Goal: Information Seeking & Learning: Learn about a topic

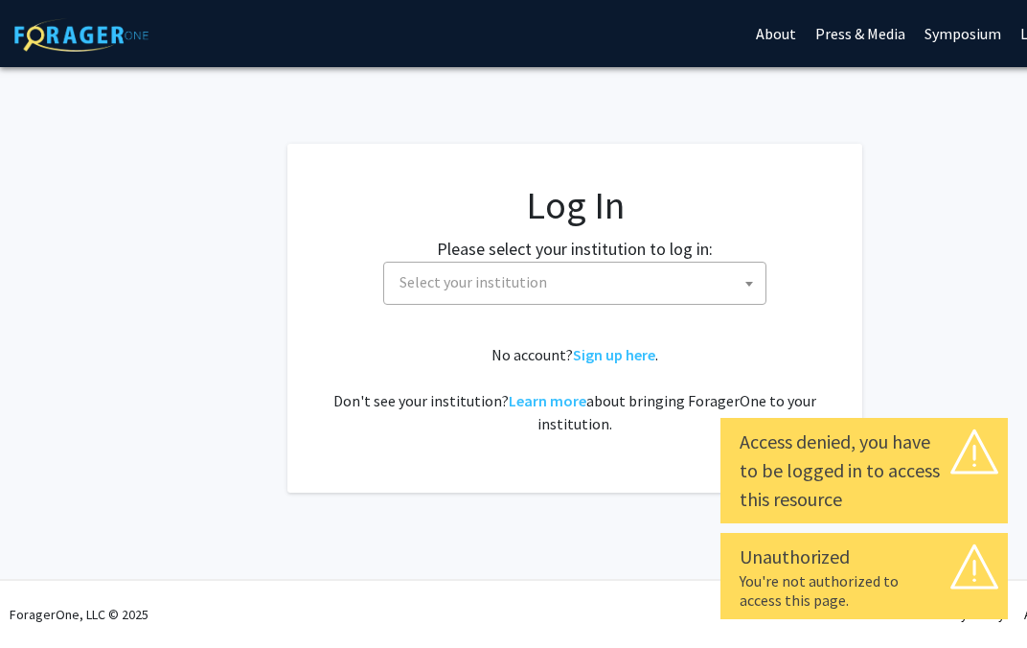
click at [696, 278] on span "Select your institution" at bounding box center [579, 281] width 374 height 39
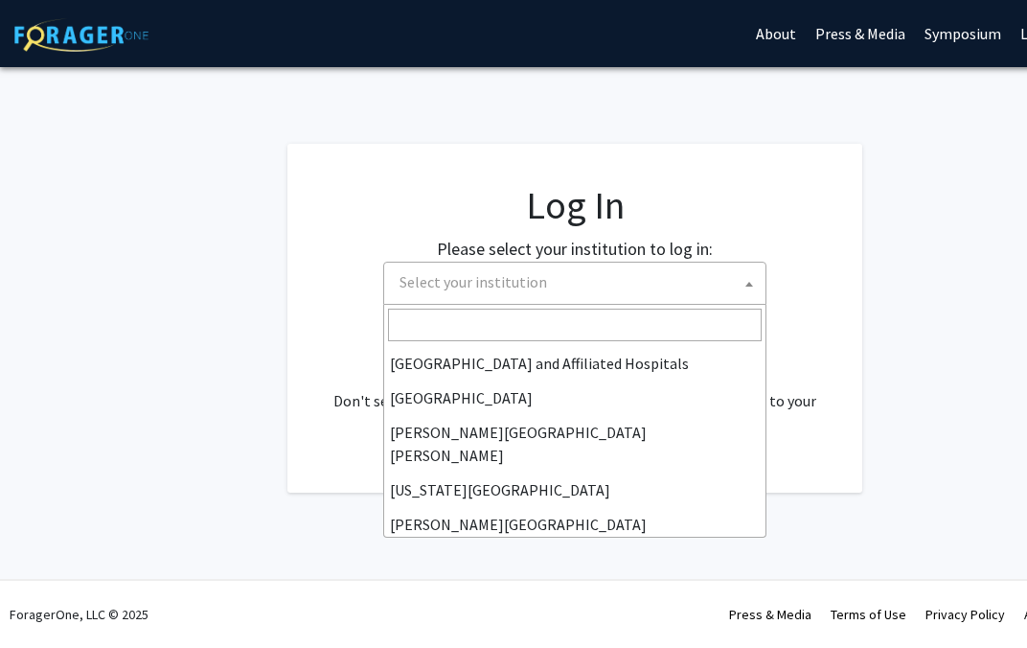
scroll to position [301, 0]
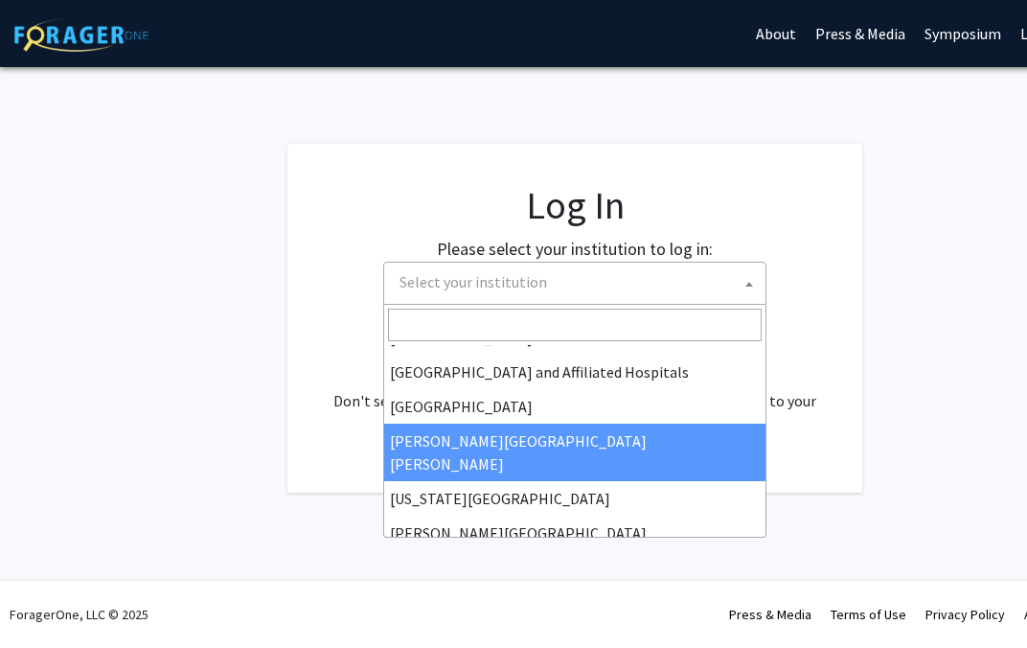
select select "1"
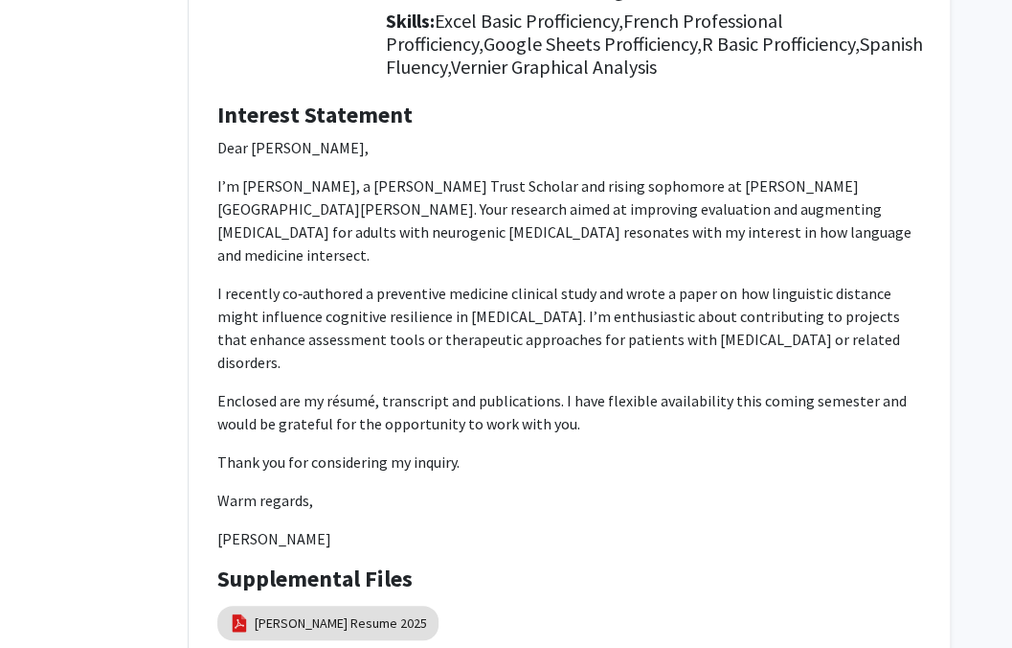
scroll to position [330, 137]
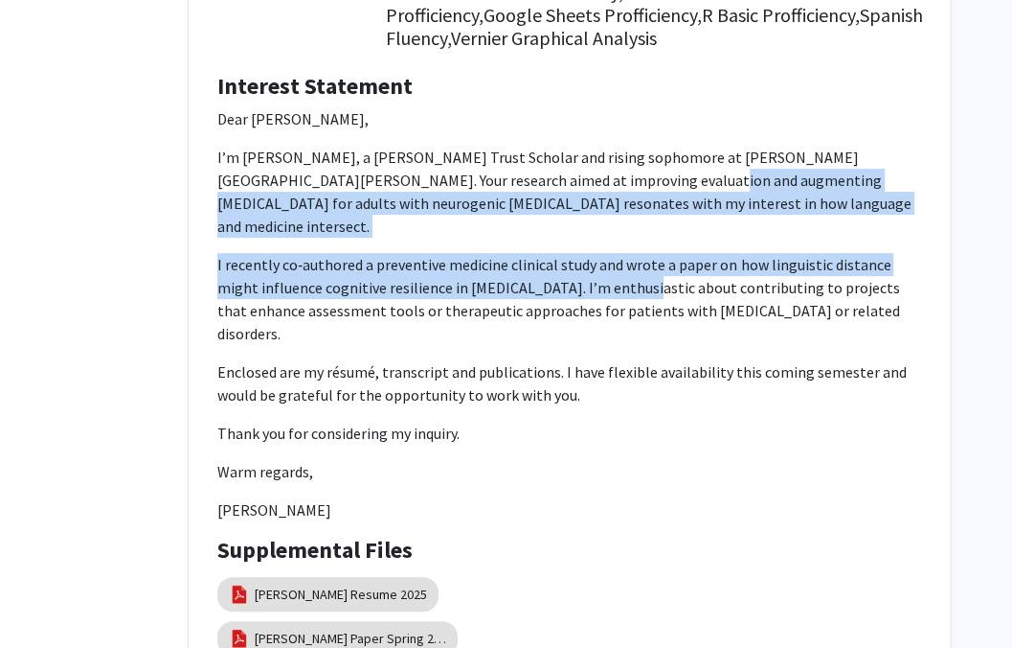
drag, startPoint x: 571, startPoint y: 177, endPoint x: 606, endPoint y: 268, distance: 97.7
click at [606, 268] on p "Dear Dr. Stockbridge, I’m Adrián McMahon, a Hodson Trust Scholar and rising sop…" at bounding box center [569, 314] width 704 height 414
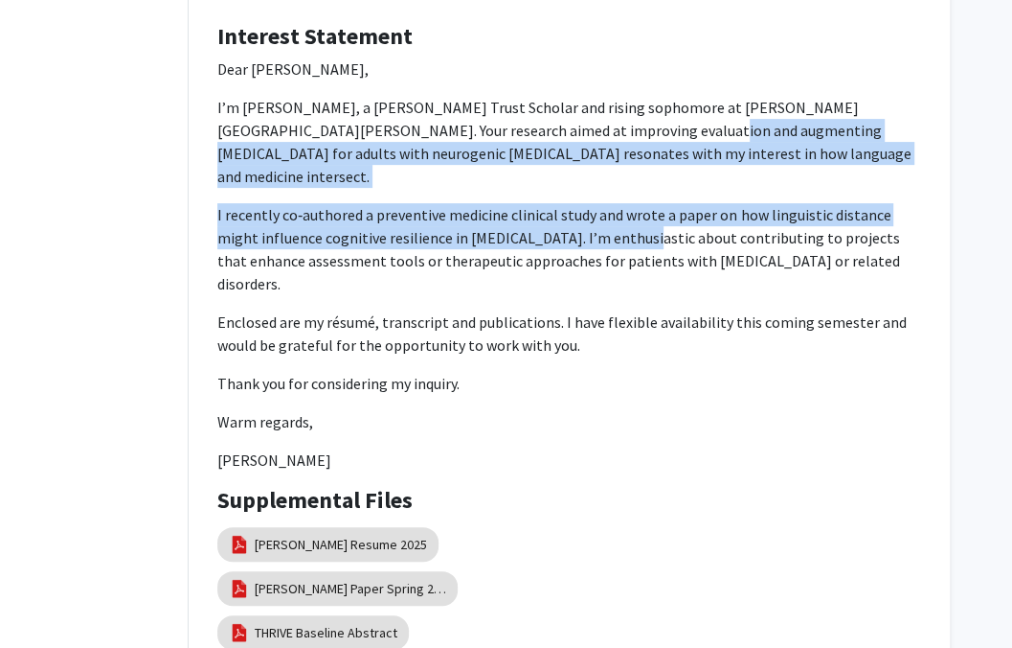
scroll to position [548, 137]
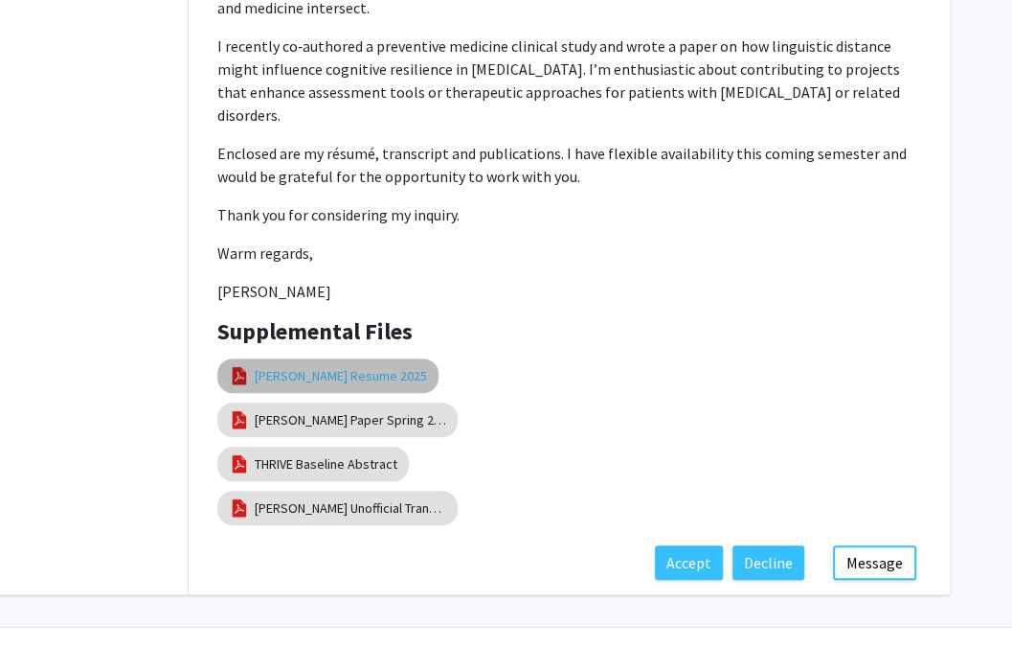
click at [326, 366] on link "McMahon Resume 2025" at bounding box center [341, 376] width 172 height 20
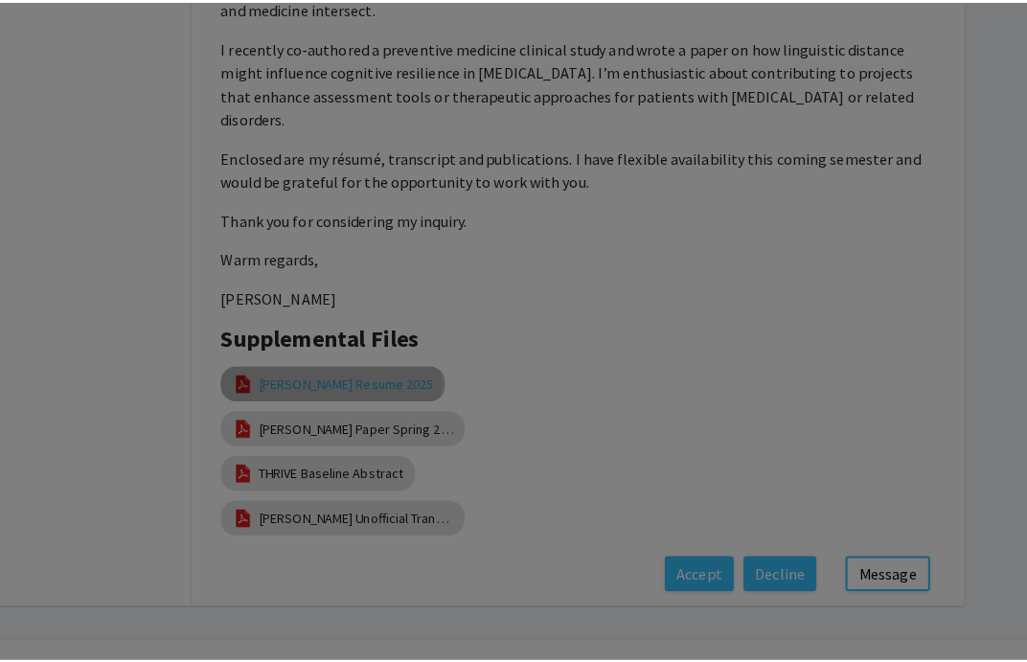
scroll to position [534, 123]
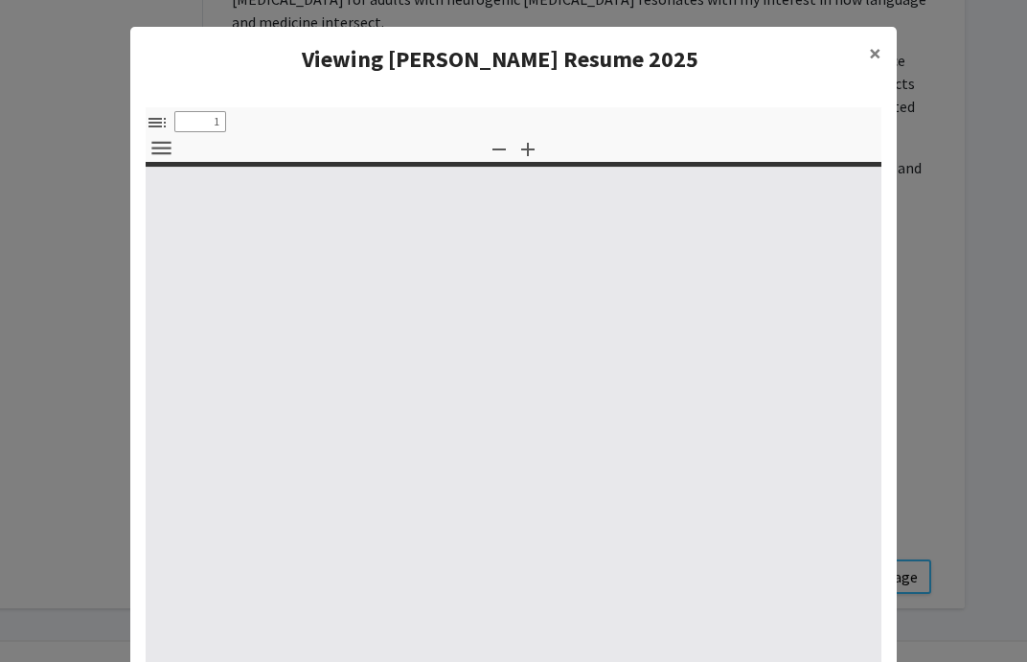
select select "custom"
type input "0"
select select "custom"
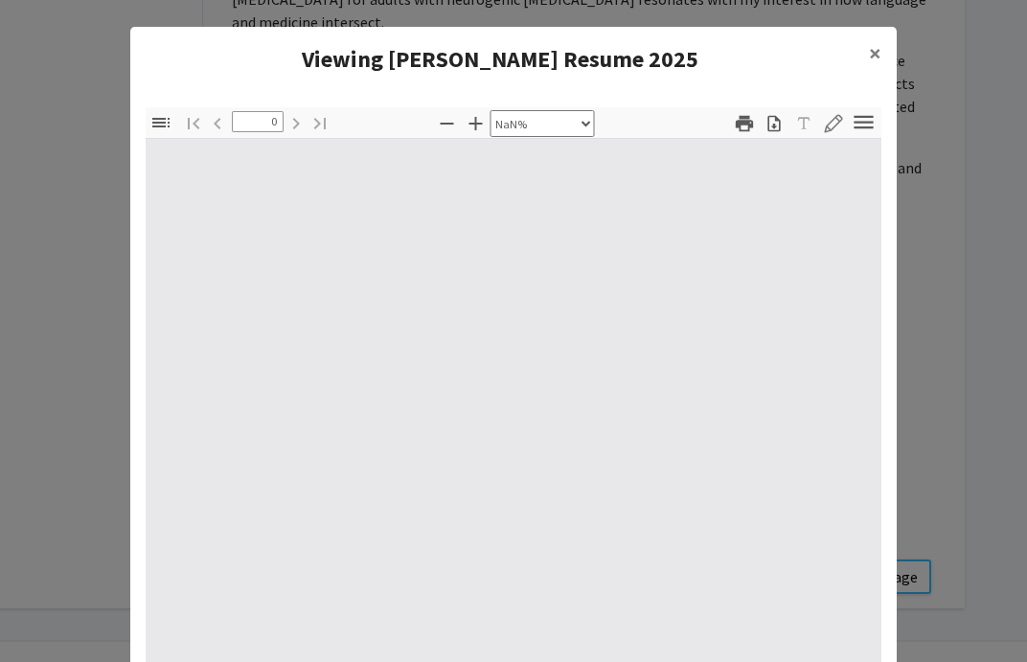
type input "1"
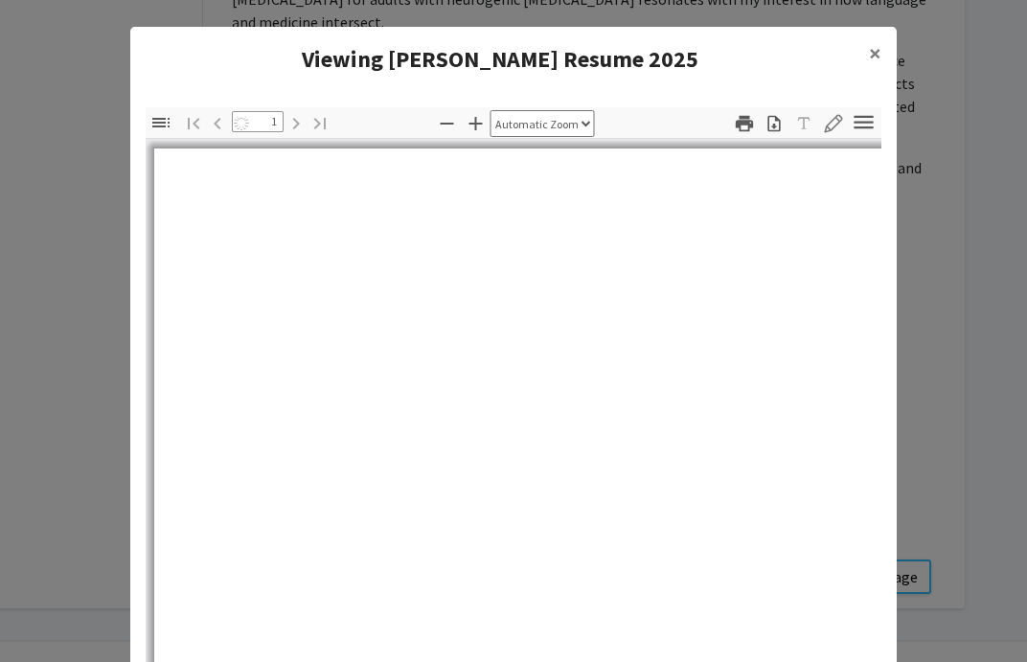
select select "auto"
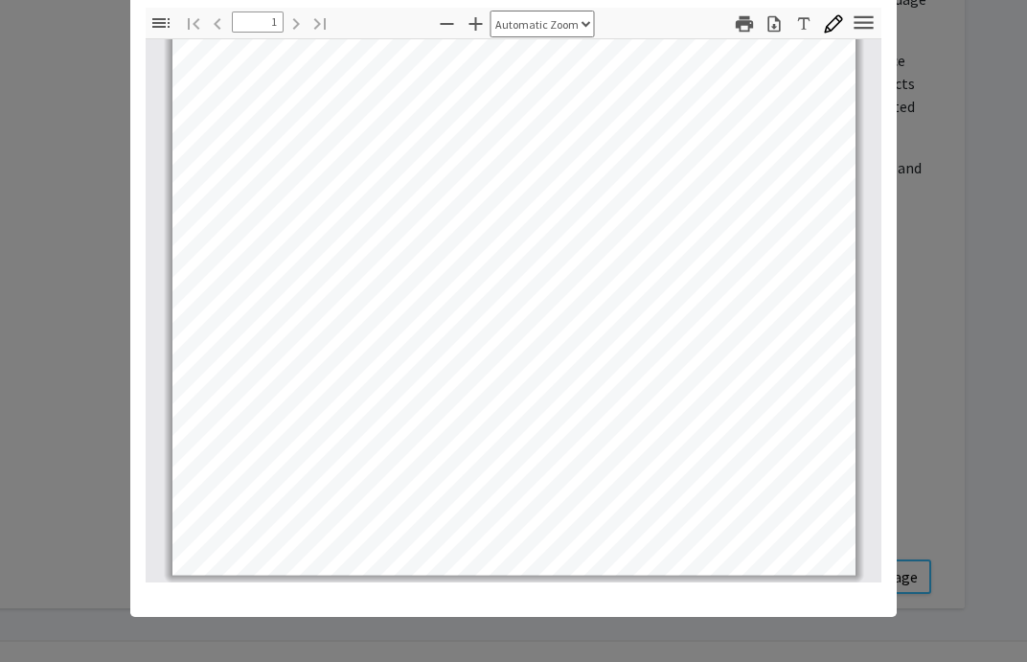
scroll to position [0, 0]
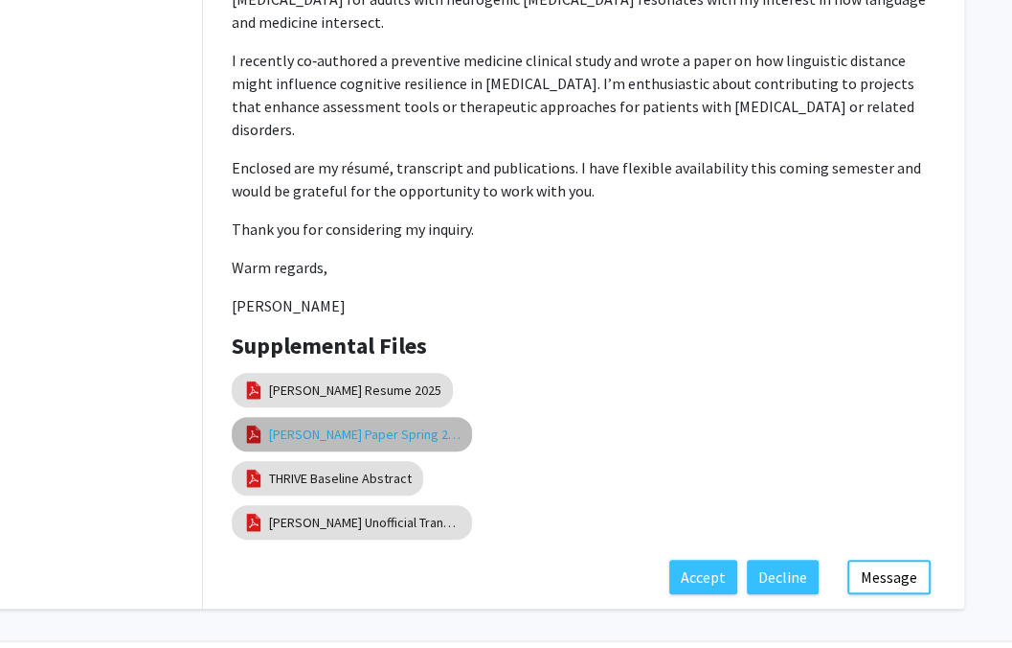
click at [354, 424] on link "McMahon Paper Spring 2025" at bounding box center [365, 434] width 192 height 20
select select "custom"
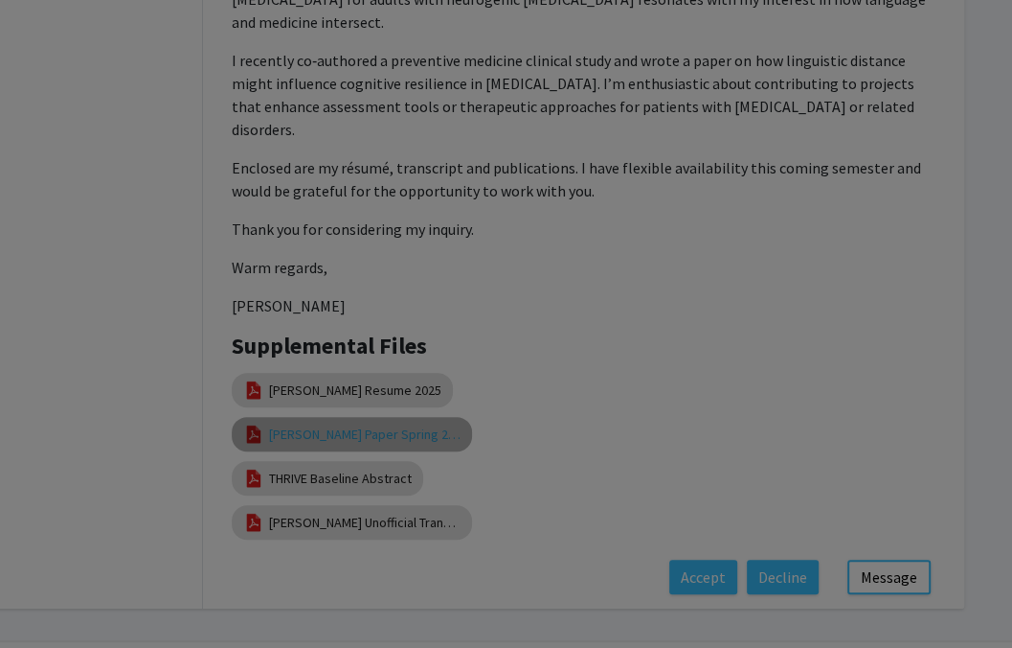
type input "0"
select select "custom"
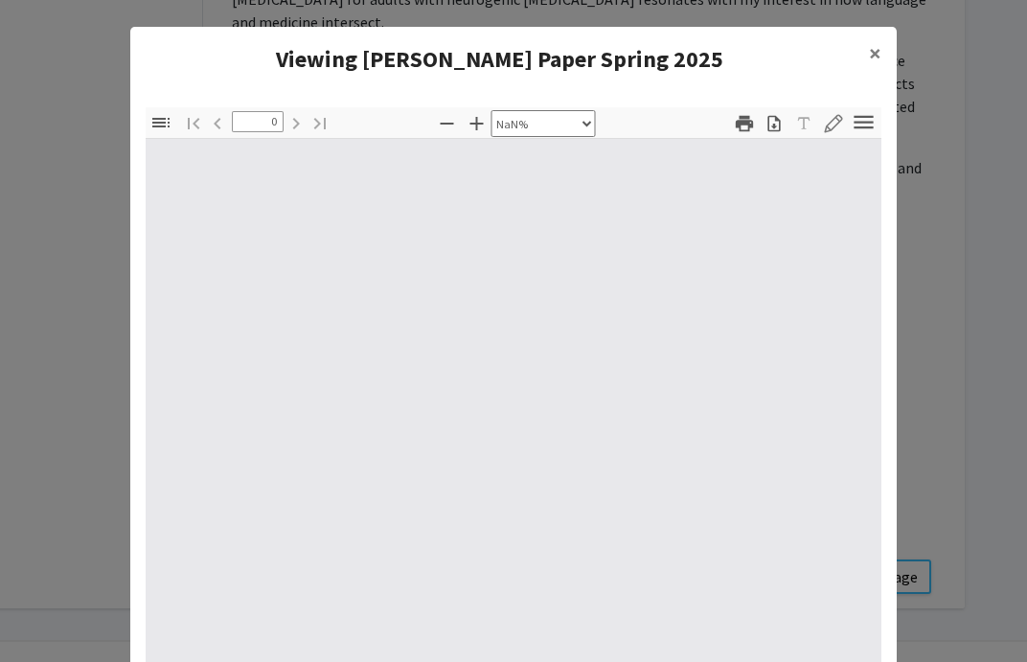
type input "1"
select select "auto"
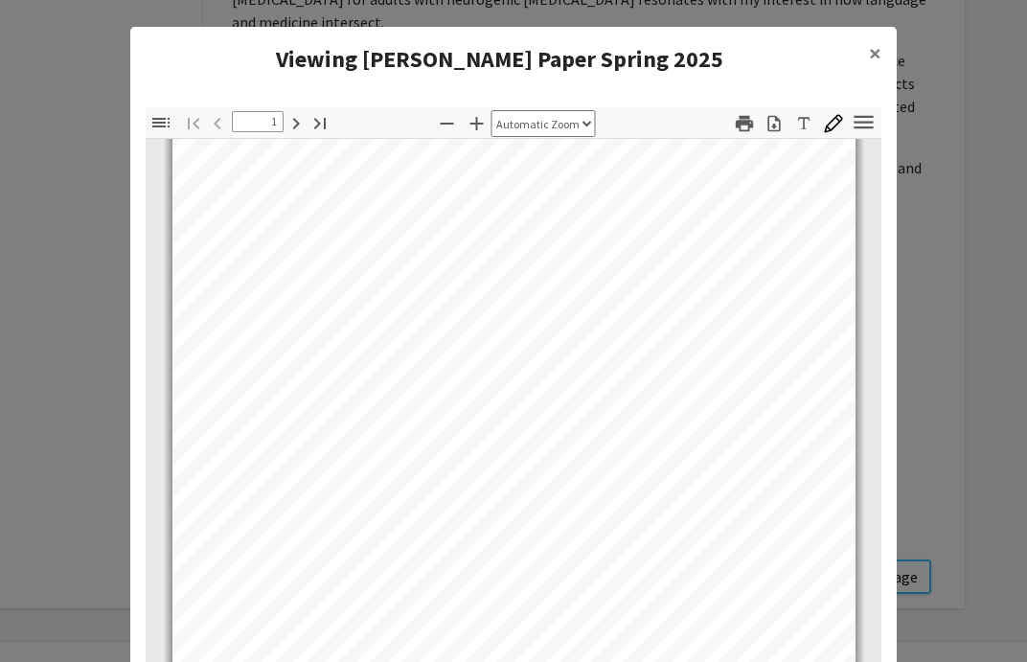
scroll to position [111, 0]
click at [912, 284] on modal-container "Viewing McMahon Paper Spring 2025 × Thumbnails Document Outline Attachments Lay…" at bounding box center [513, 331] width 1027 height 662
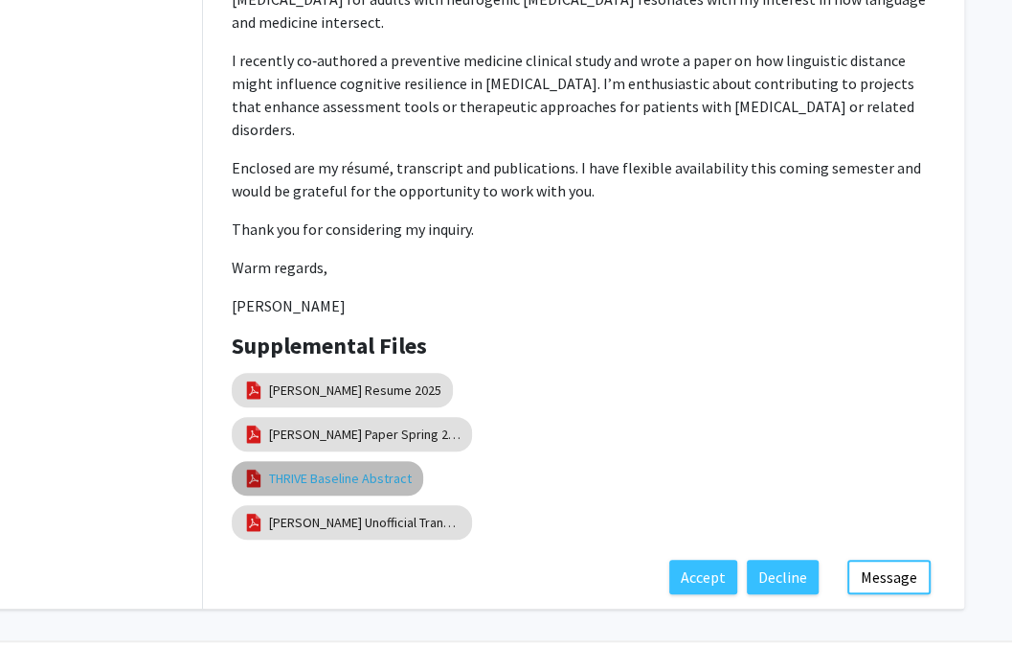
click at [375, 468] on link "THRIVE Baseline Abstract" at bounding box center [340, 478] width 143 height 20
select select "custom"
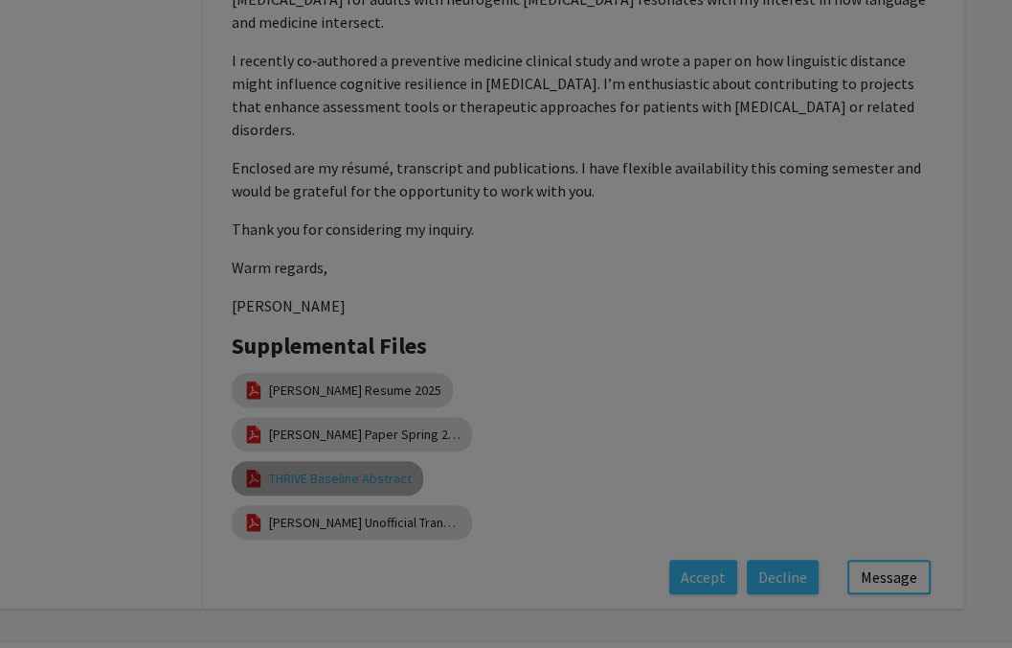
type input "0"
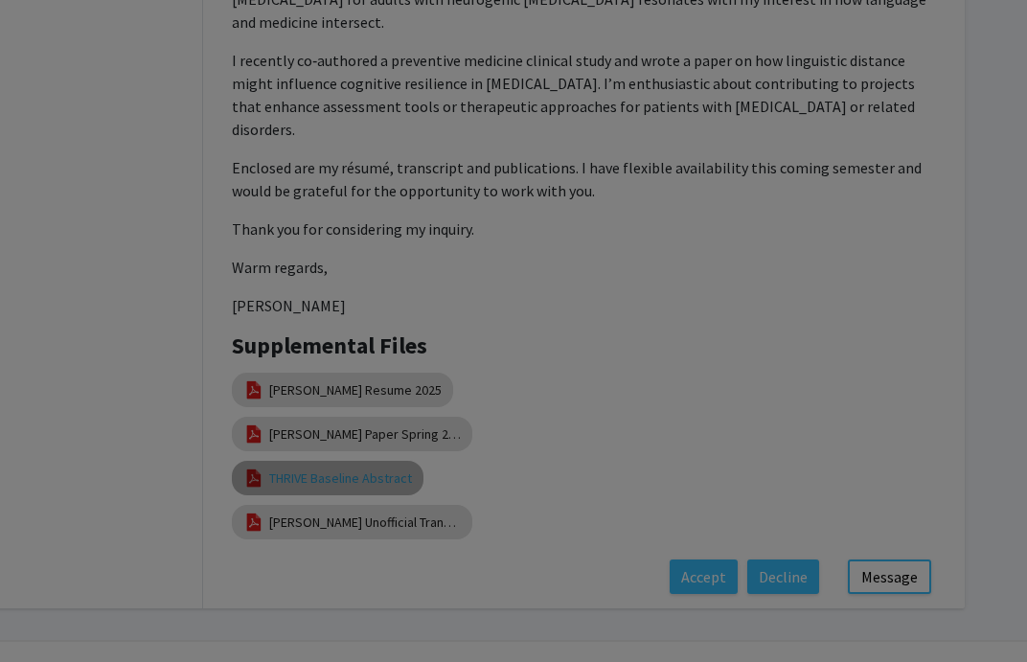
select select "custom"
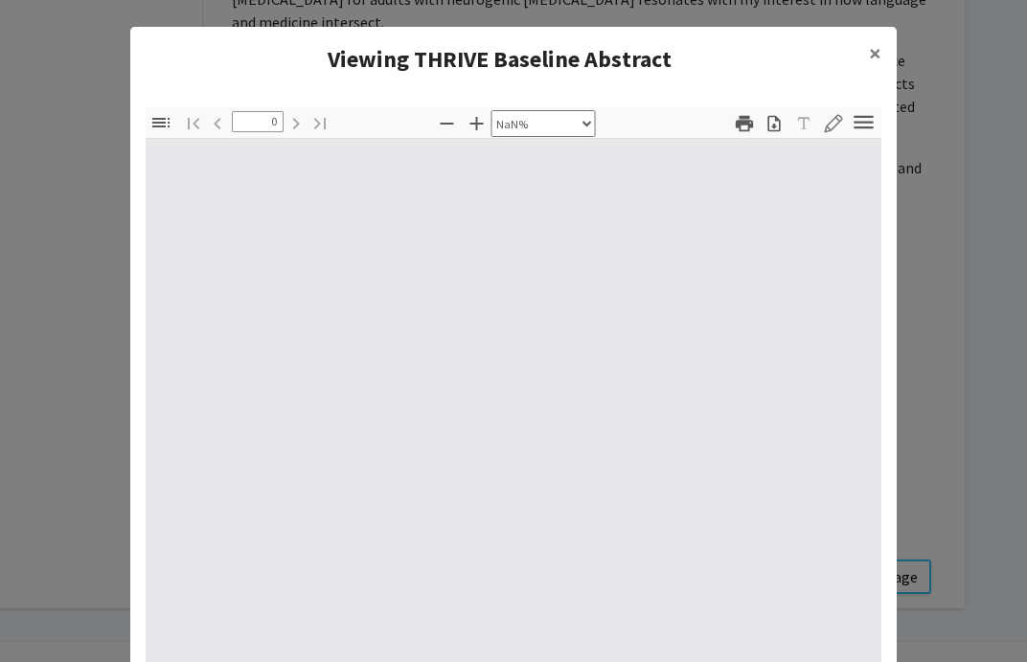
type input "1"
select select "auto"
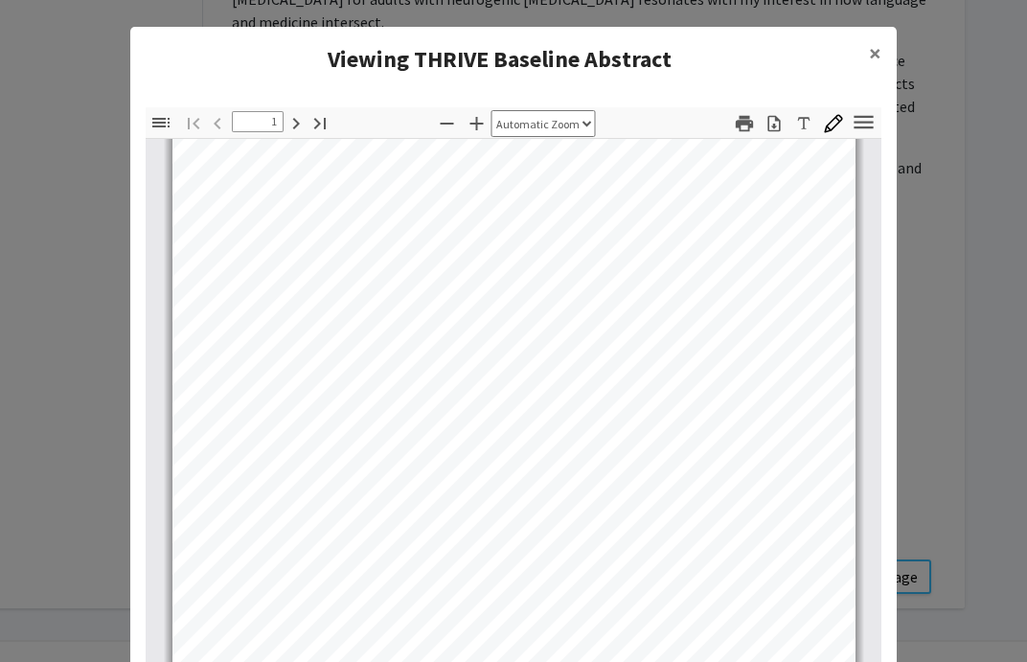
scroll to position [21, 0]
click at [875, 288] on div "Thumbnails Document Outline Attachments Layers Current Outline Item Toggle Side…" at bounding box center [513, 394] width 766 height 605
click at [920, 295] on modal-container "Viewing THRIVE Baseline Abstract × Thumbnails Document Outline Attachments Laye…" at bounding box center [513, 331] width 1027 height 662
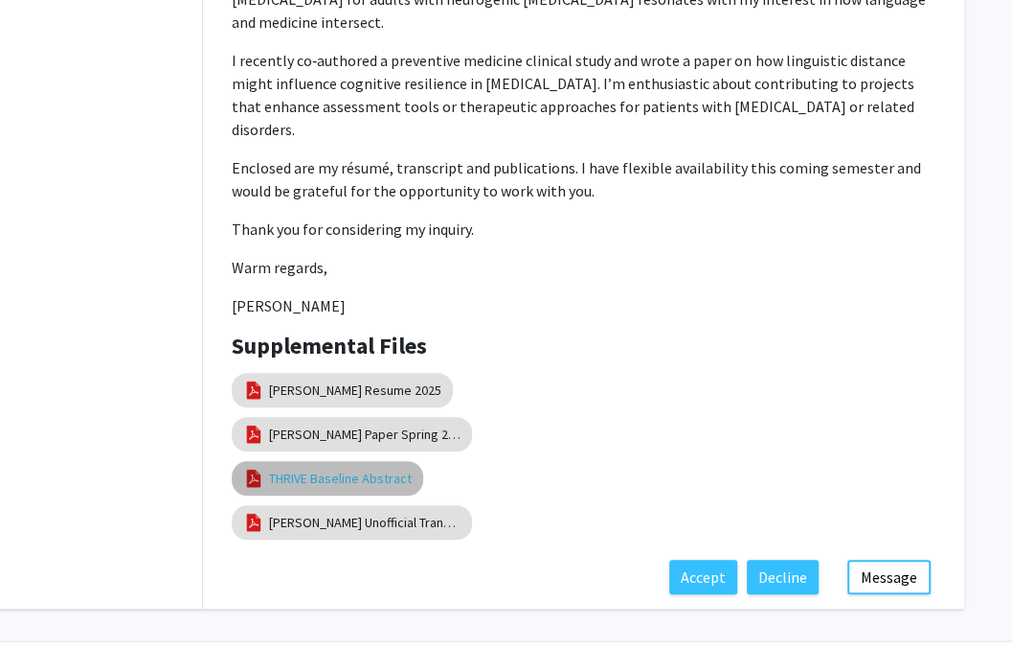
click at [375, 468] on link "THRIVE Baseline Abstract" at bounding box center [340, 478] width 143 height 20
select select "custom"
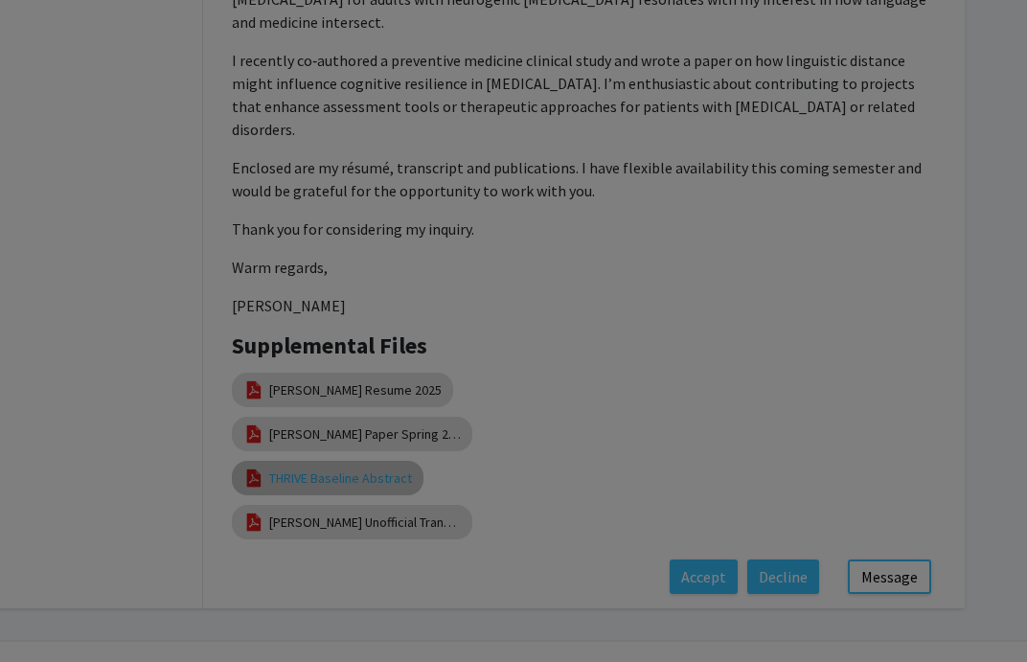
type input "1"
select select "auto"
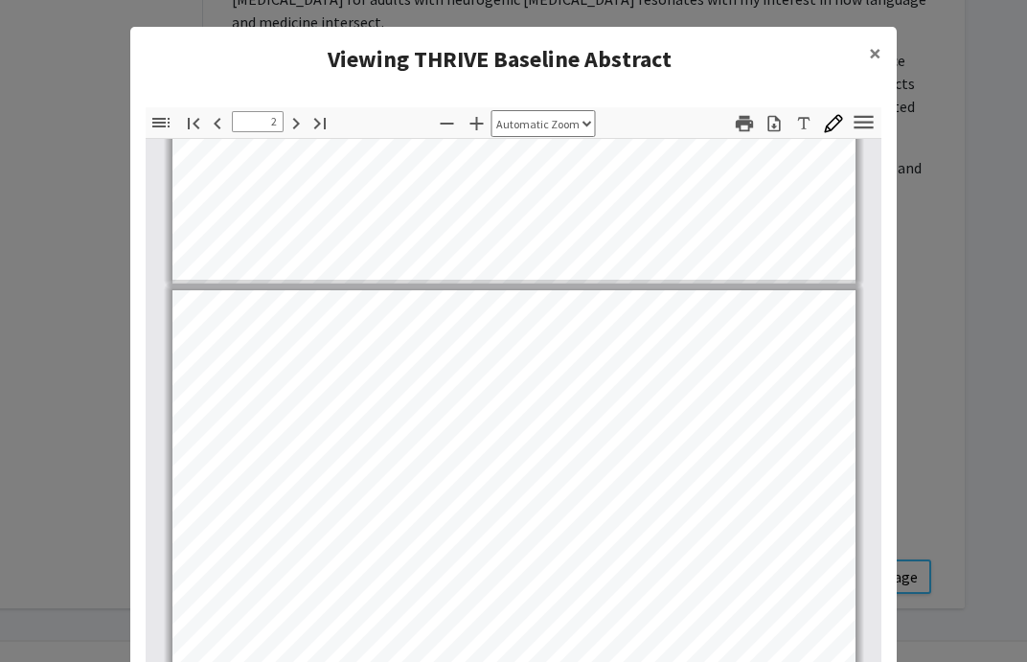
scroll to position [799, 0]
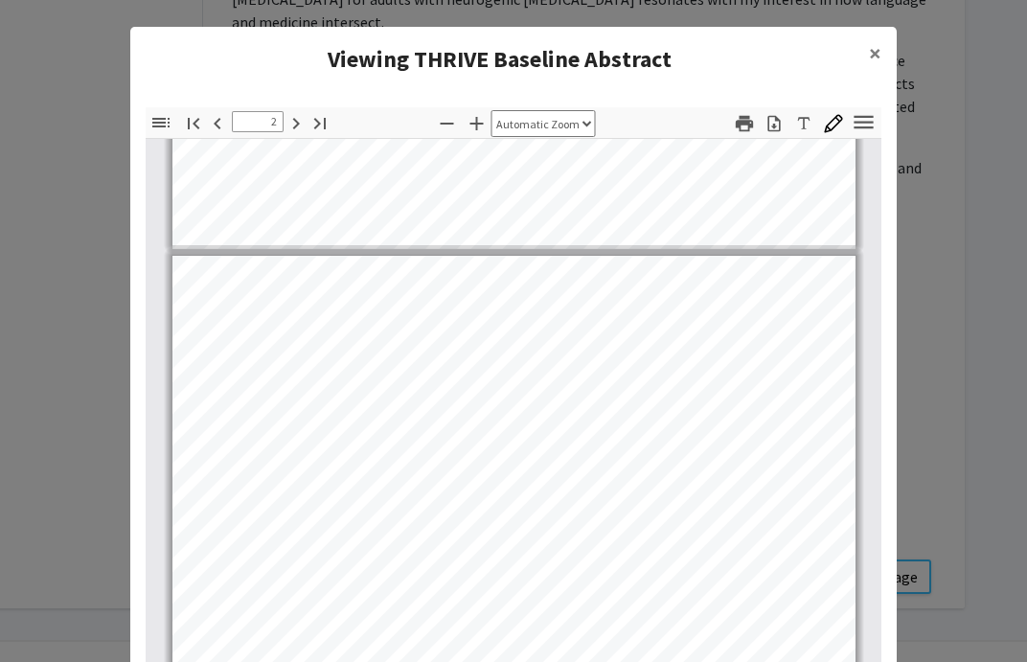
type input "1"
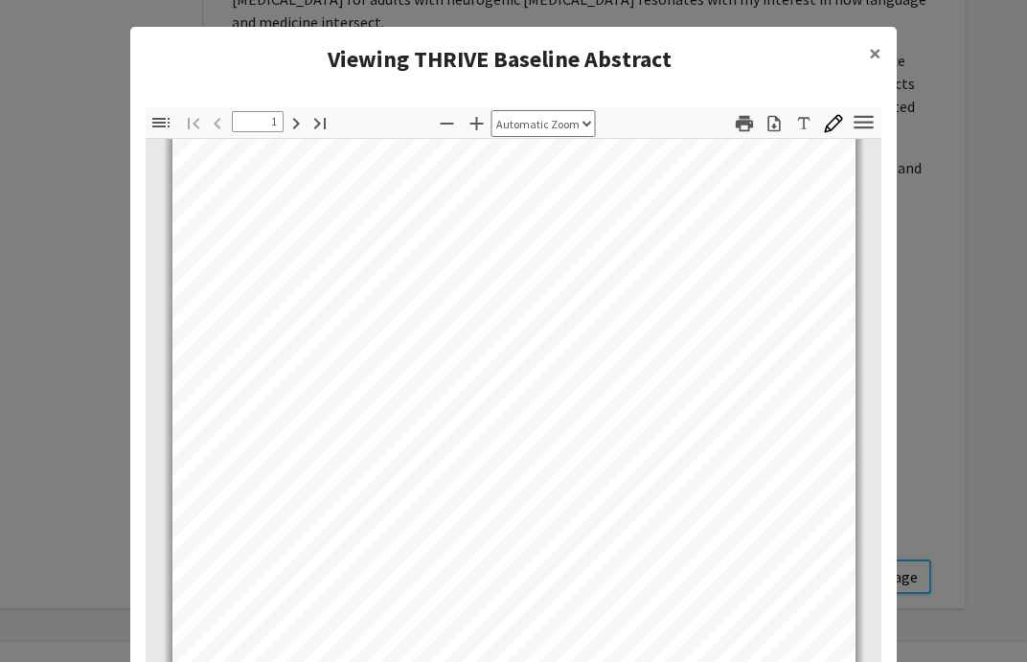
scroll to position [416, 0]
click at [920, 331] on modal-container "Viewing THRIVE Baseline Abstract × Thumbnails Document Outline Attachments Laye…" at bounding box center [513, 331] width 1027 height 662
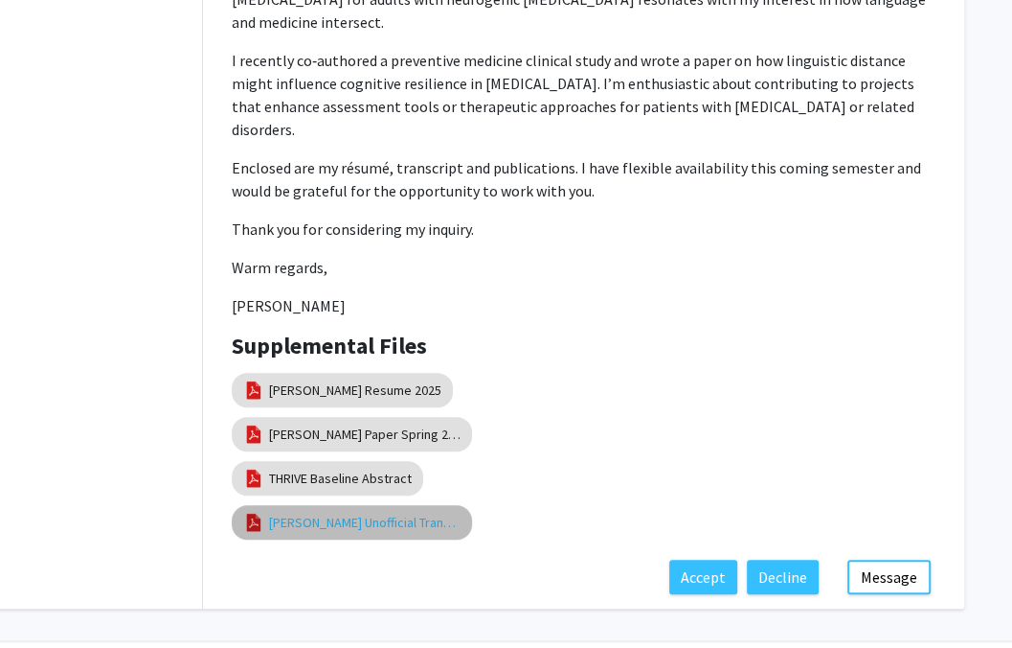
click at [297, 512] on link "McMahon Unofficial Transcript" at bounding box center [365, 522] width 192 height 20
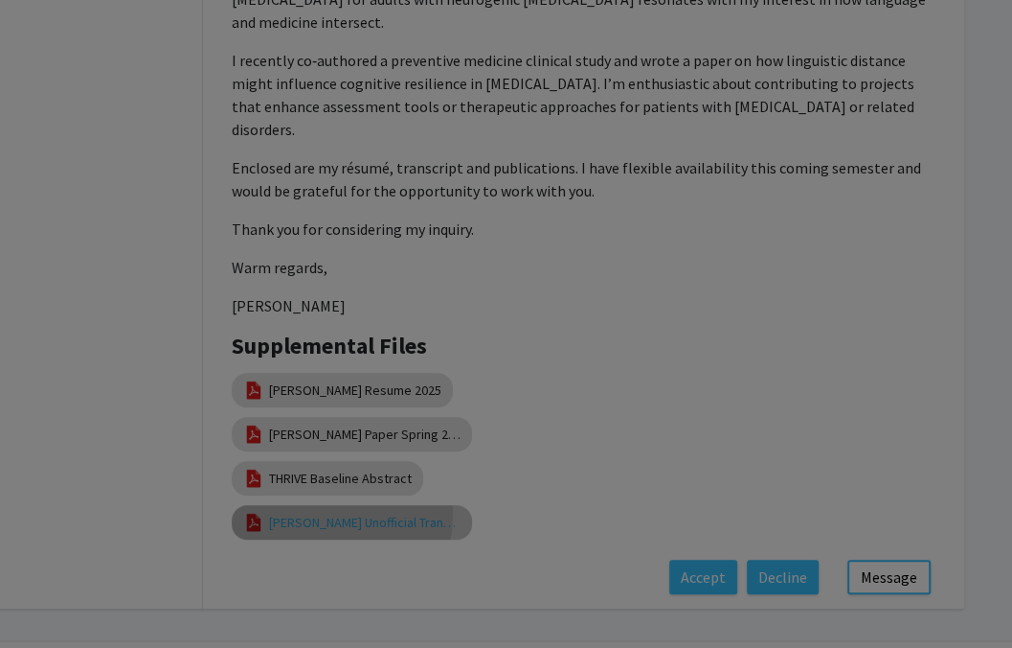
select select "custom"
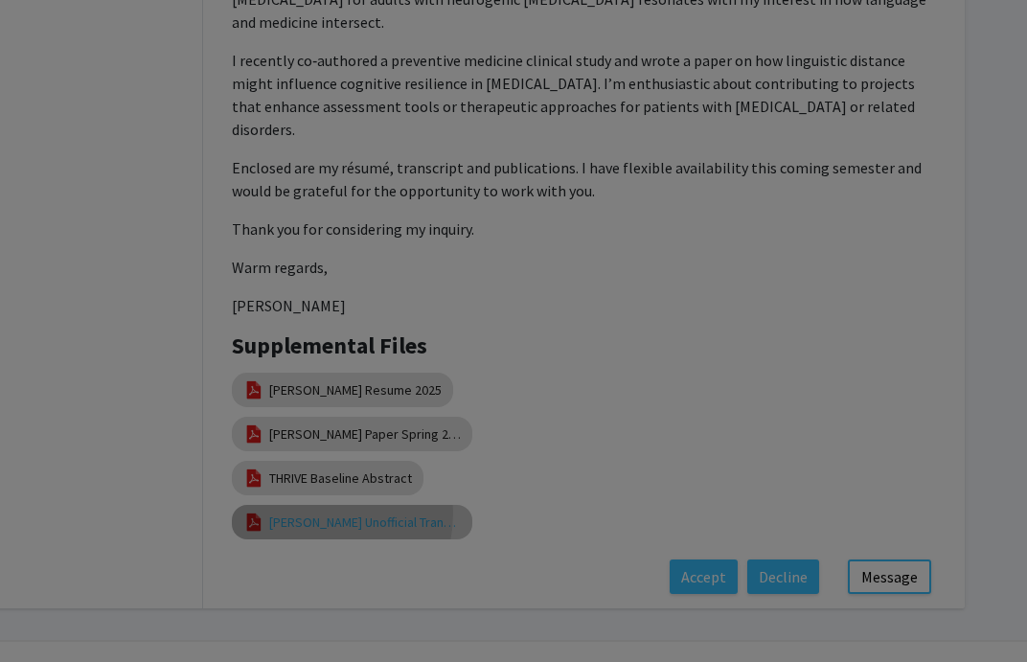
type input "1"
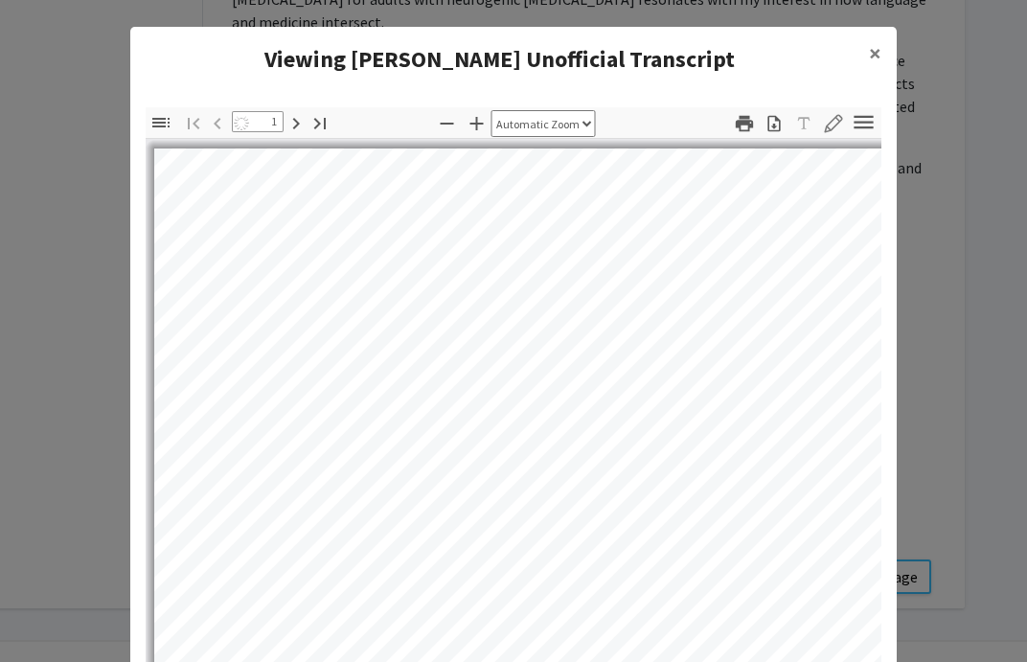
select select "auto"
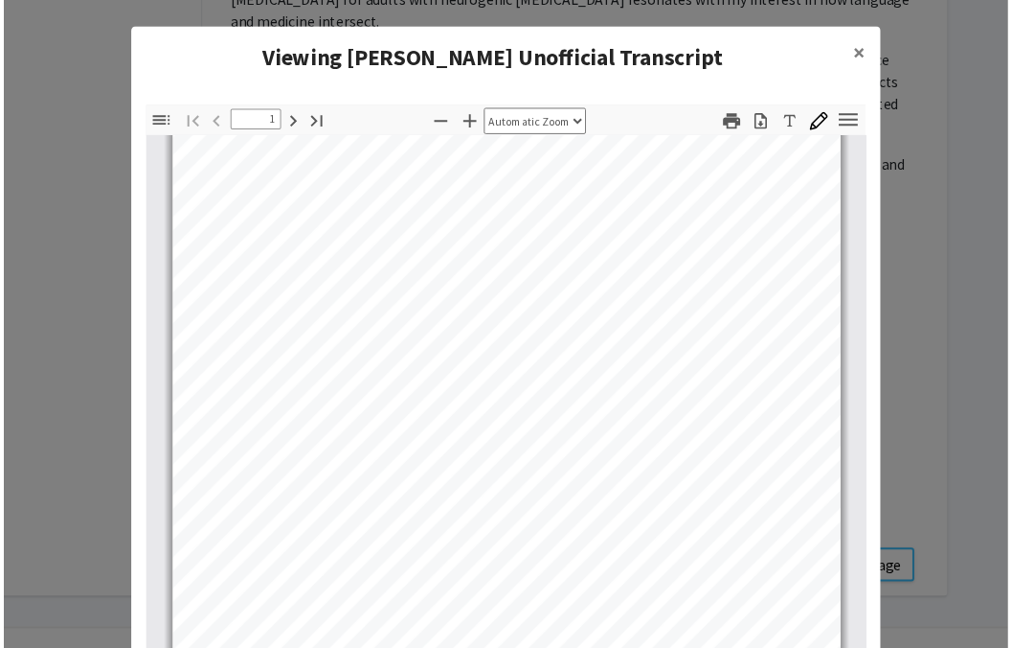
scroll to position [294, 0]
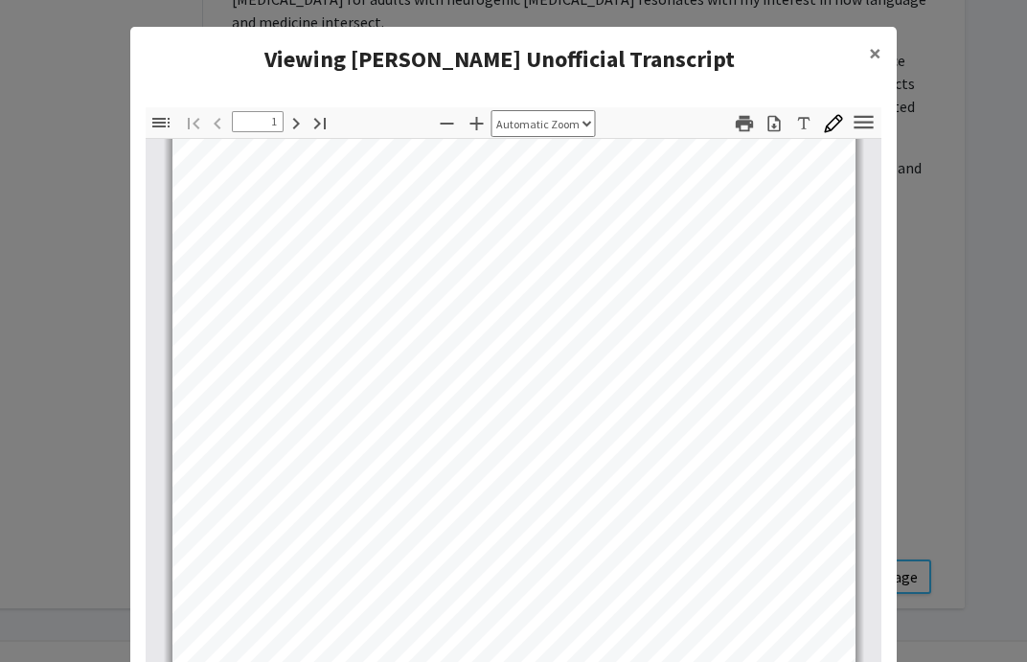
click at [937, 347] on modal-container "Viewing McMahon Unofficial Transcript × Thumbnails Document Outline Attachments…" at bounding box center [513, 331] width 1027 height 662
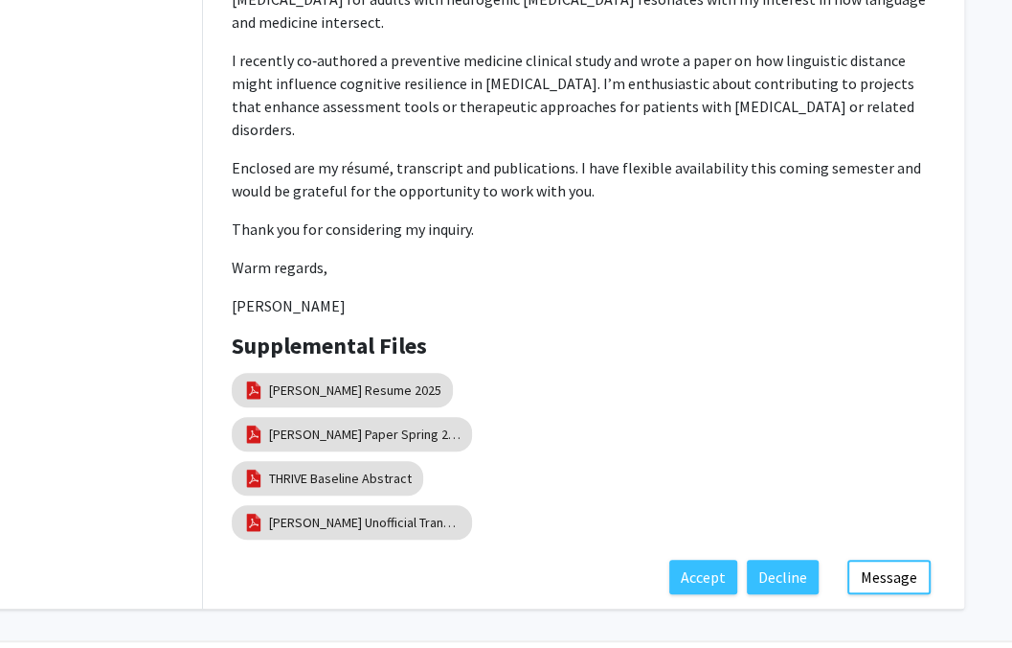
click at [51, 375] on div "Adrián McMahon Aug 11, 2025" at bounding box center [71, 115] width 262 height 987
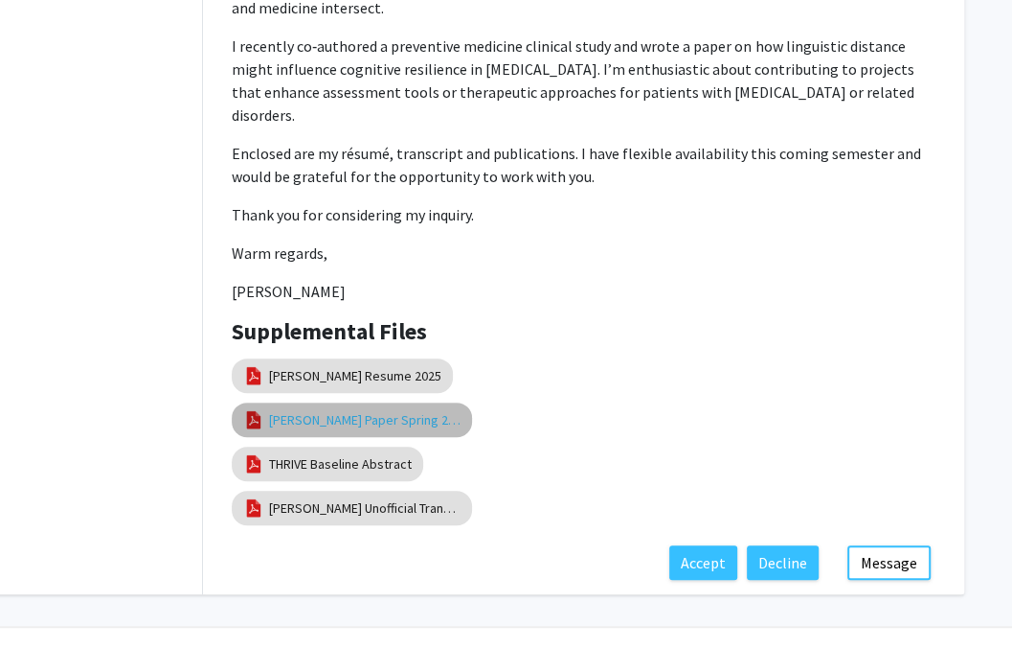
click at [330, 410] on link "McMahon Paper Spring 2025" at bounding box center [365, 420] width 192 height 20
select select "custom"
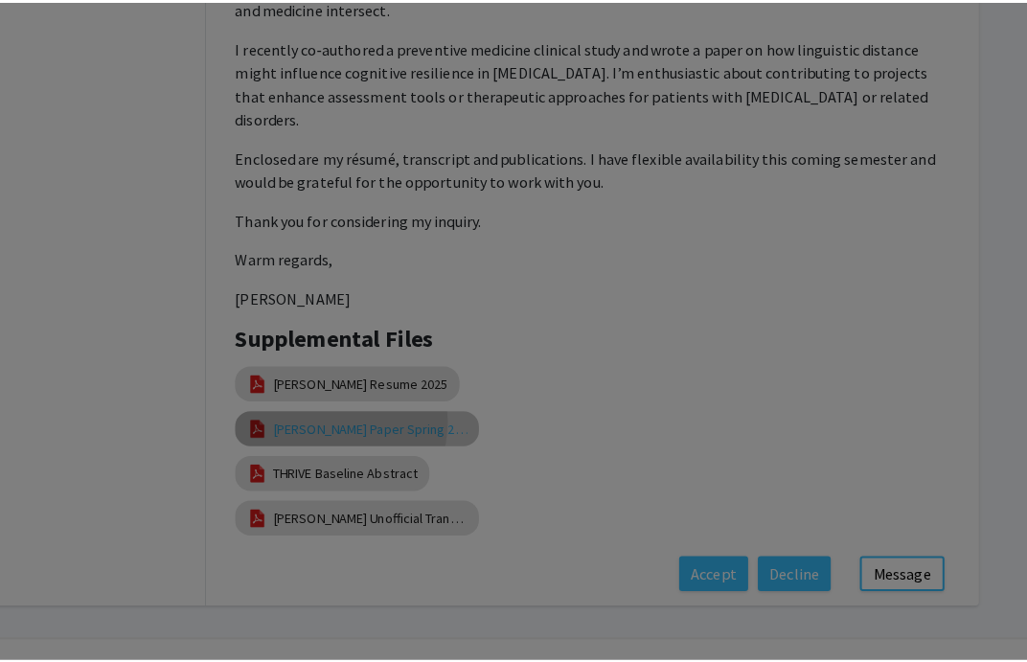
scroll to position [534, 123]
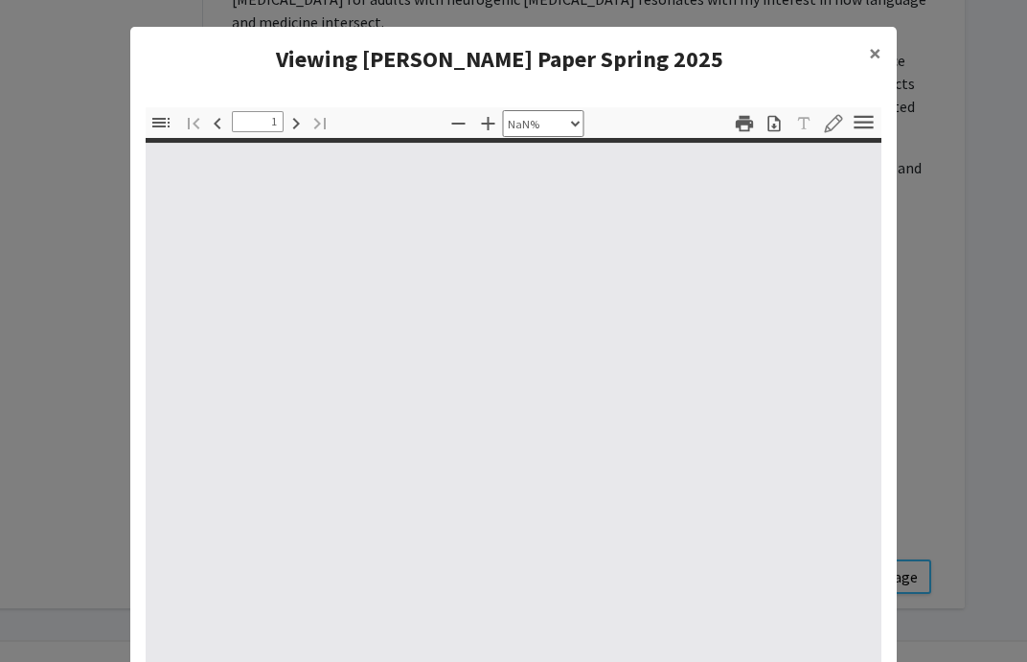
type input "0"
select select "custom"
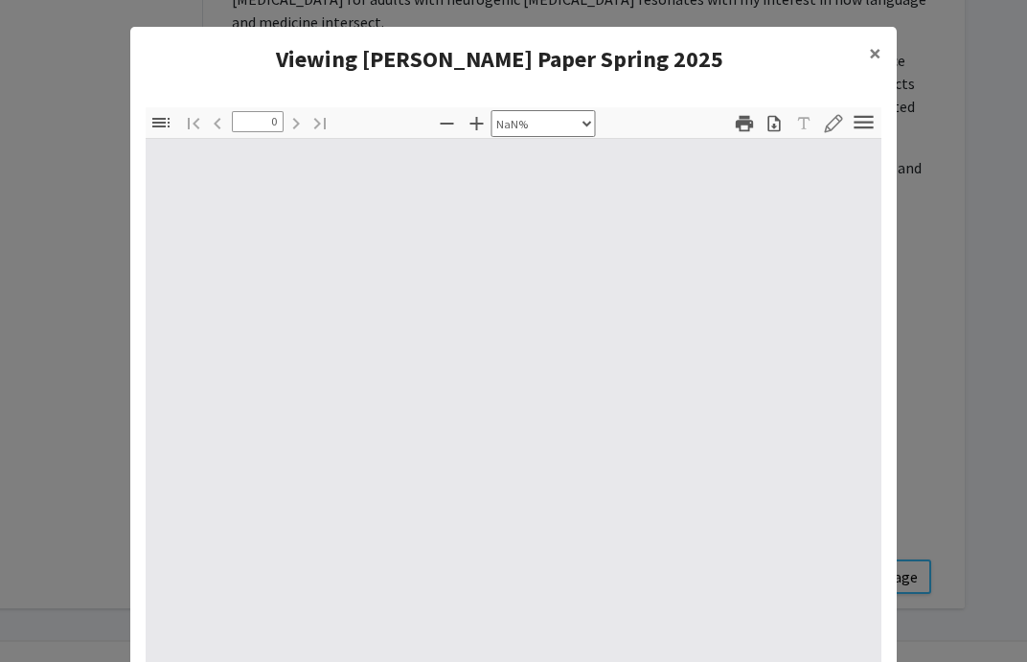
type input "1"
select select "auto"
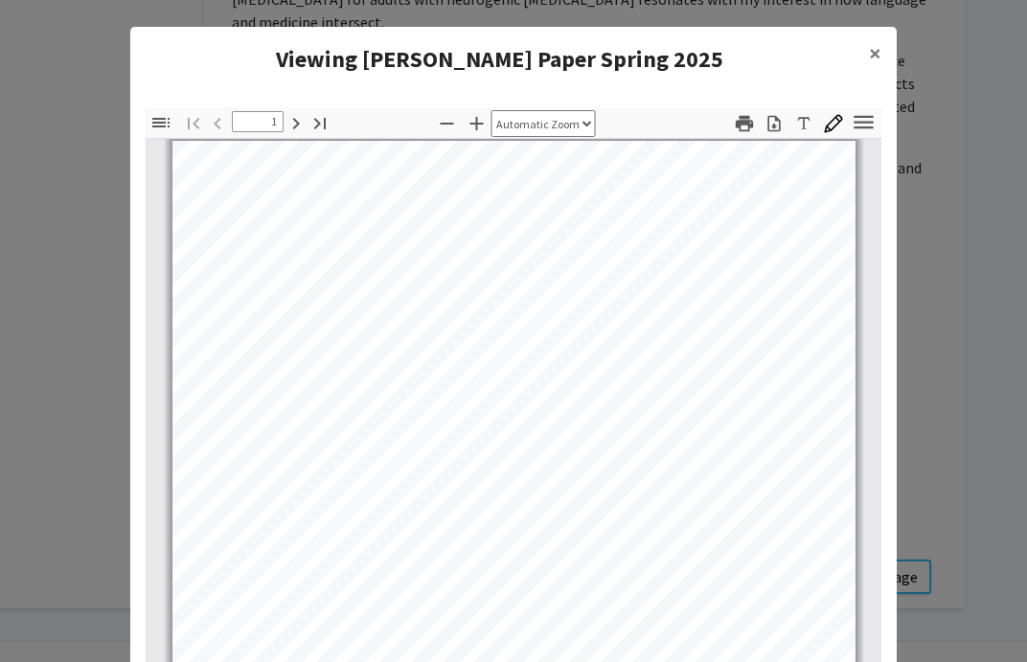
scroll to position [8, 0]
click at [889, 351] on div "Thumbnails Document Outline Attachments Layers Current Outline Item Toggle Side…" at bounding box center [513, 394] width 766 height 605
click at [913, 359] on modal-container "Viewing McMahon Paper Spring 2025 × Thumbnails Document Outline Attachments Lay…" at bounding box center [513, 331] width 1027 height 662
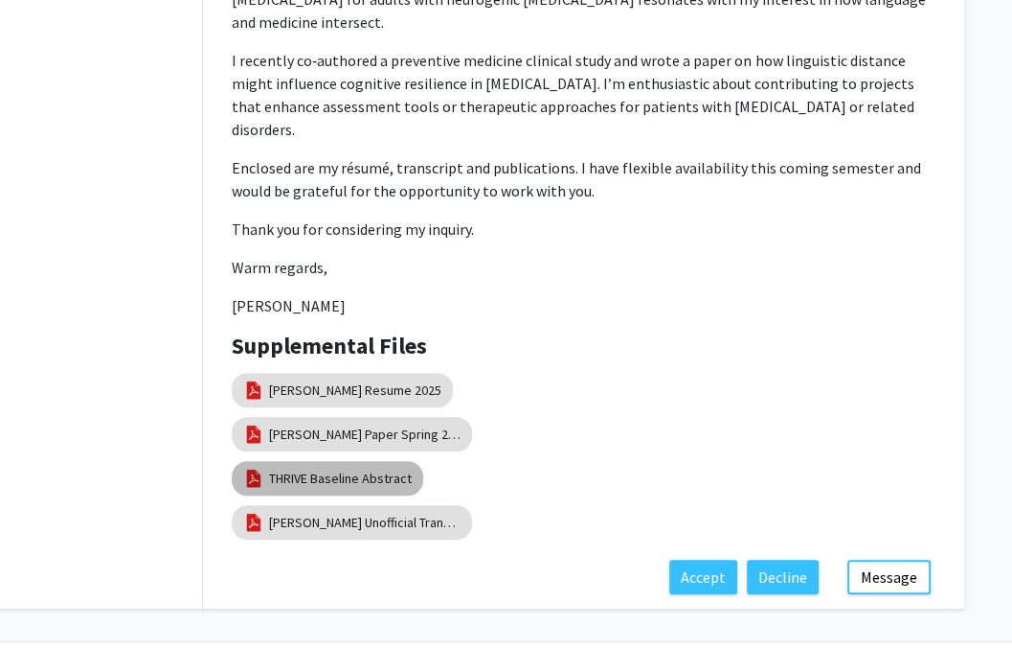
click at [352, 468] on link "THRIVE Baseline Abstract" at bounding box center [340, 478] width 143 height 20
select select "custom"
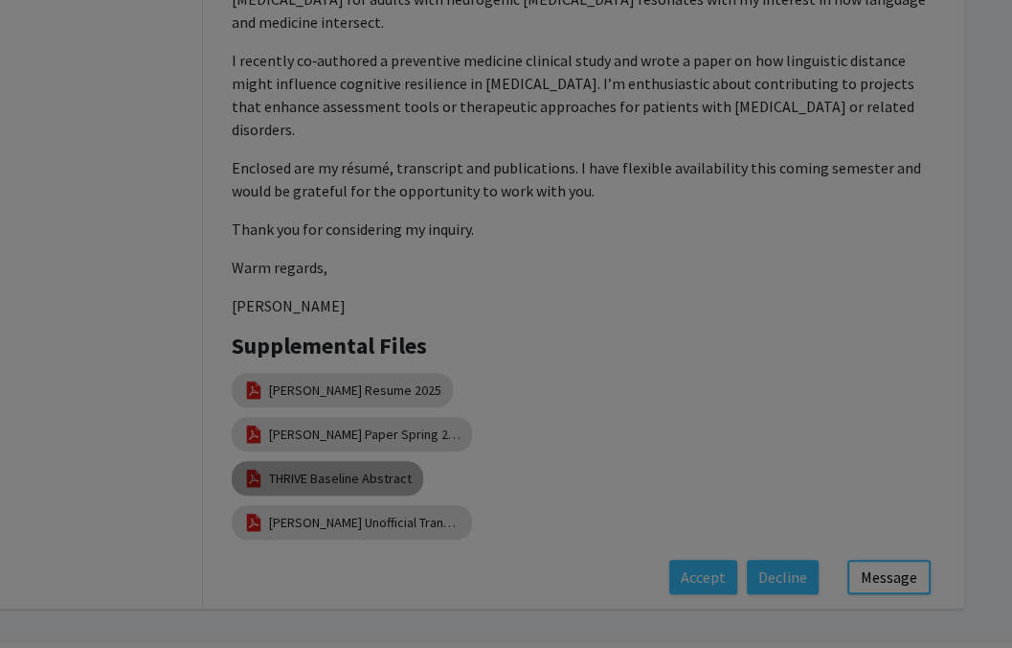
type input "0"
select select "custom"
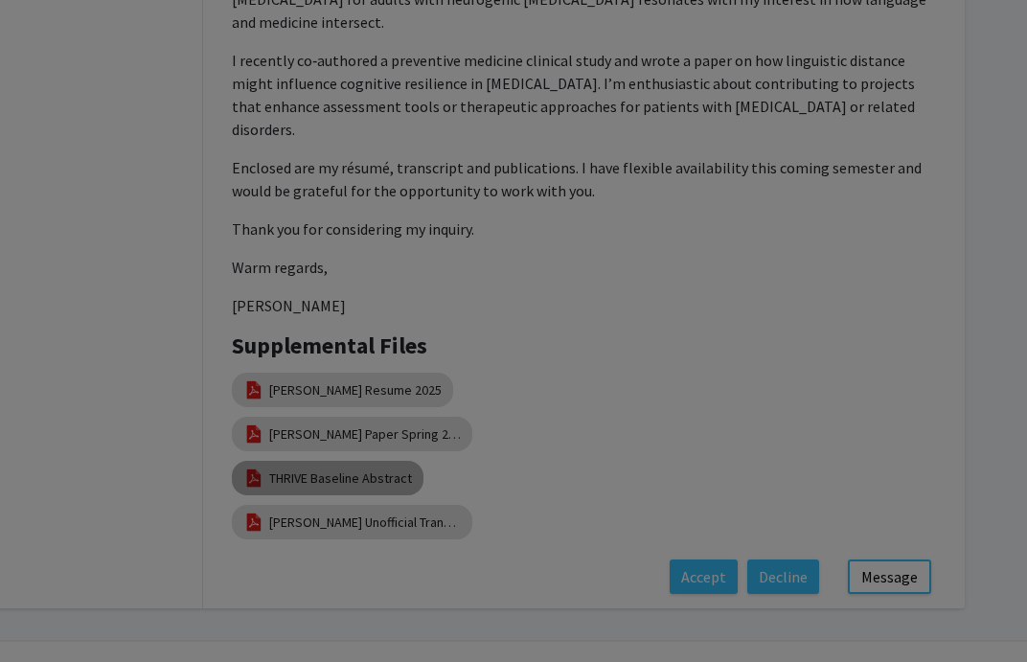
type input "1"
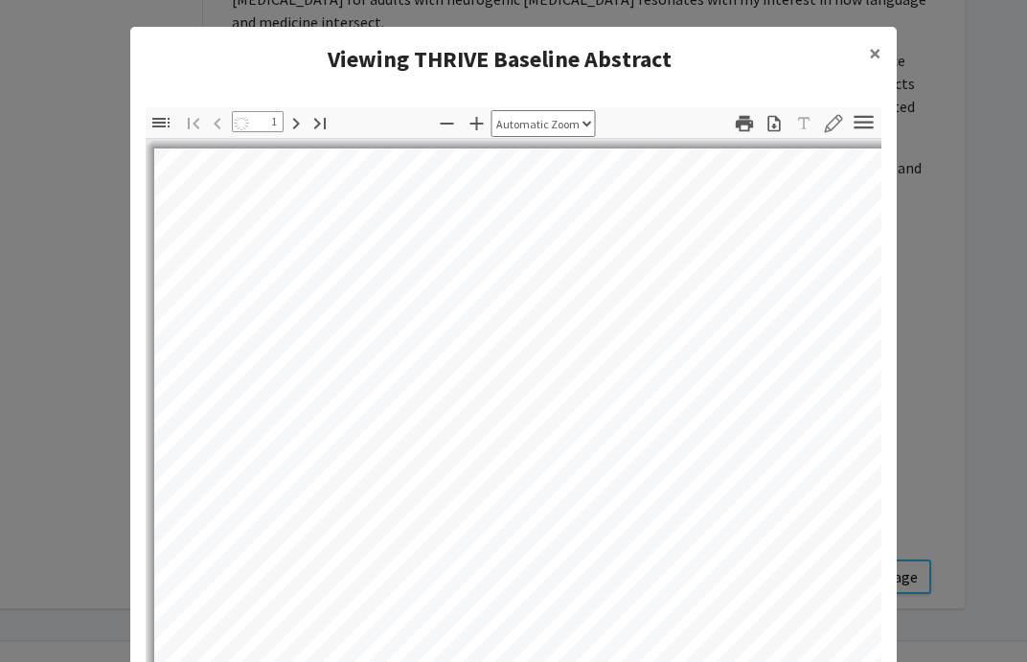
select select "auto"
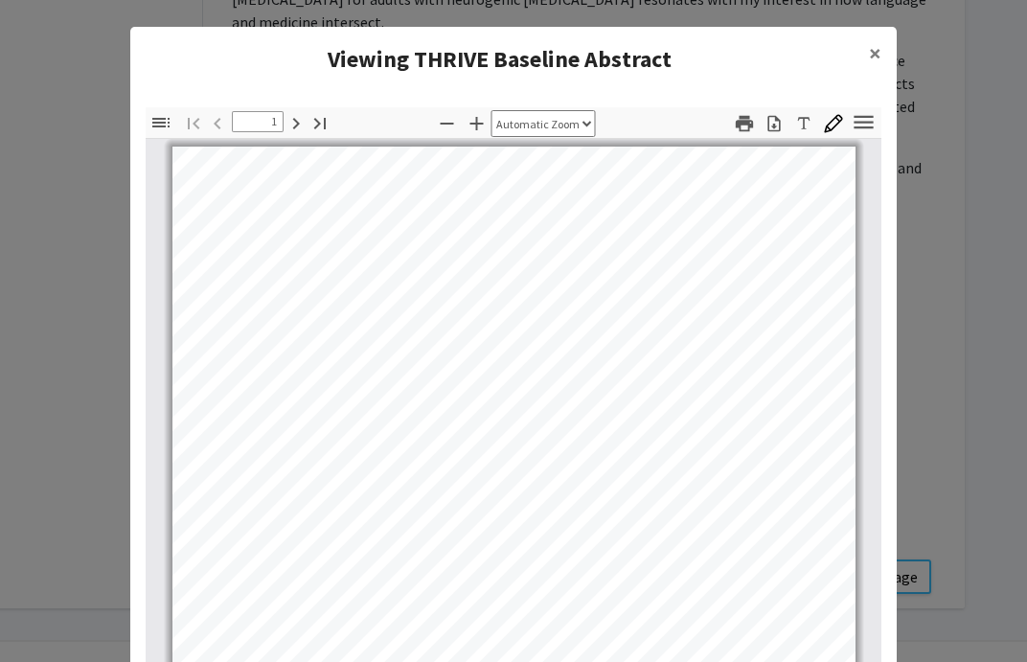
click at [917, 391] on modal-container "Viewing THRIVE Baseline Abstract × Thumbnails Document Outline Attachments Laye…" at bounding box center [513, 331] width 1027 height 662
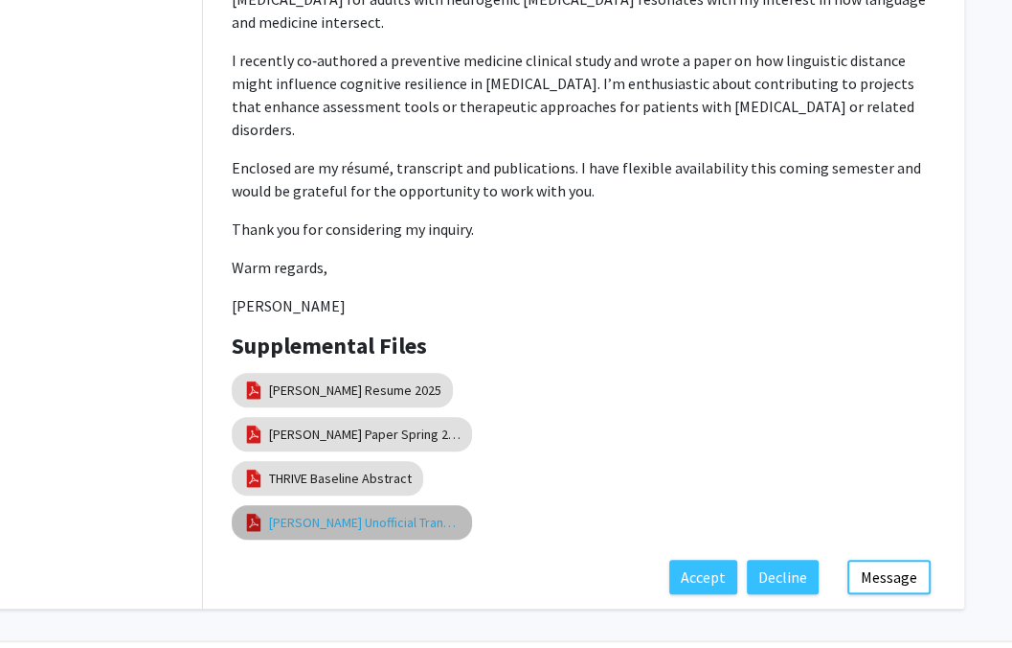
click at [397, 512] on link "McMahon Unofficial Transcript" at bounding box center [365, 522] width 192 height 20
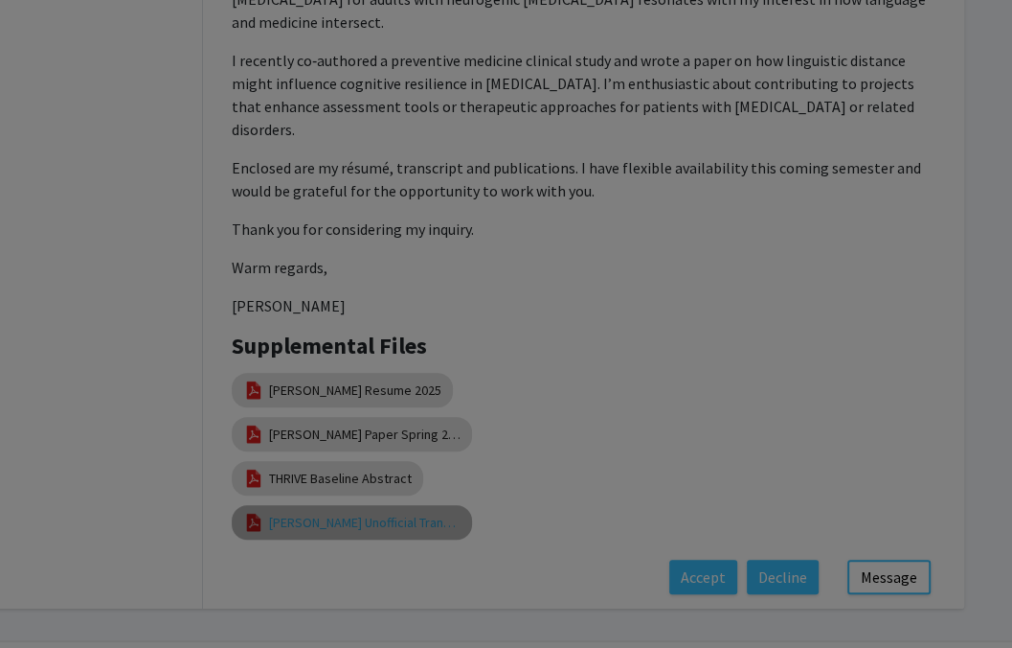
select select "custom"
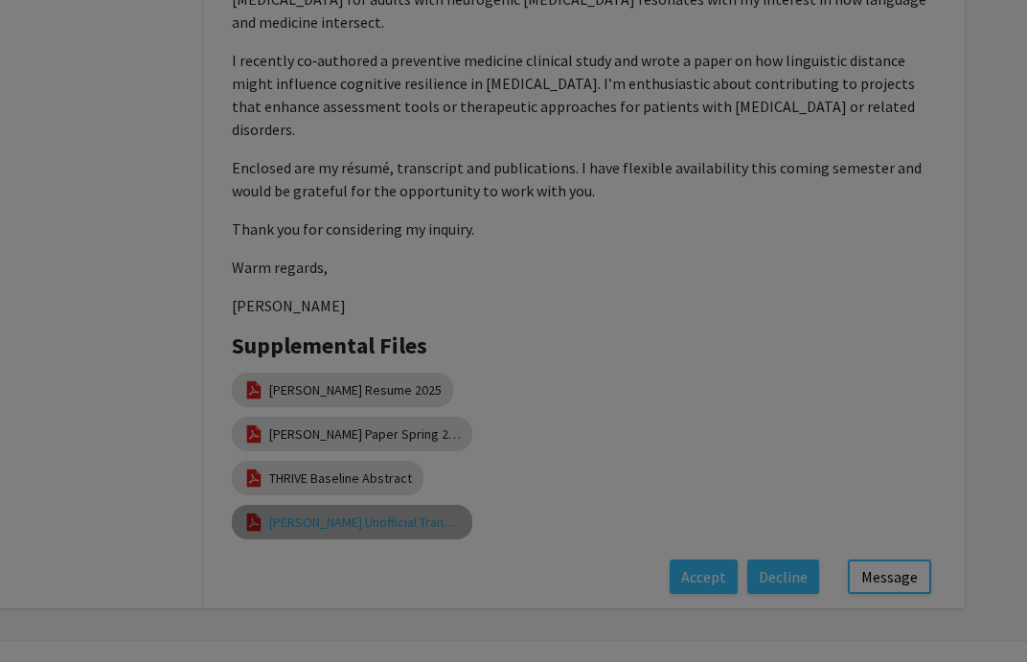
type input "0"
select select "custom"
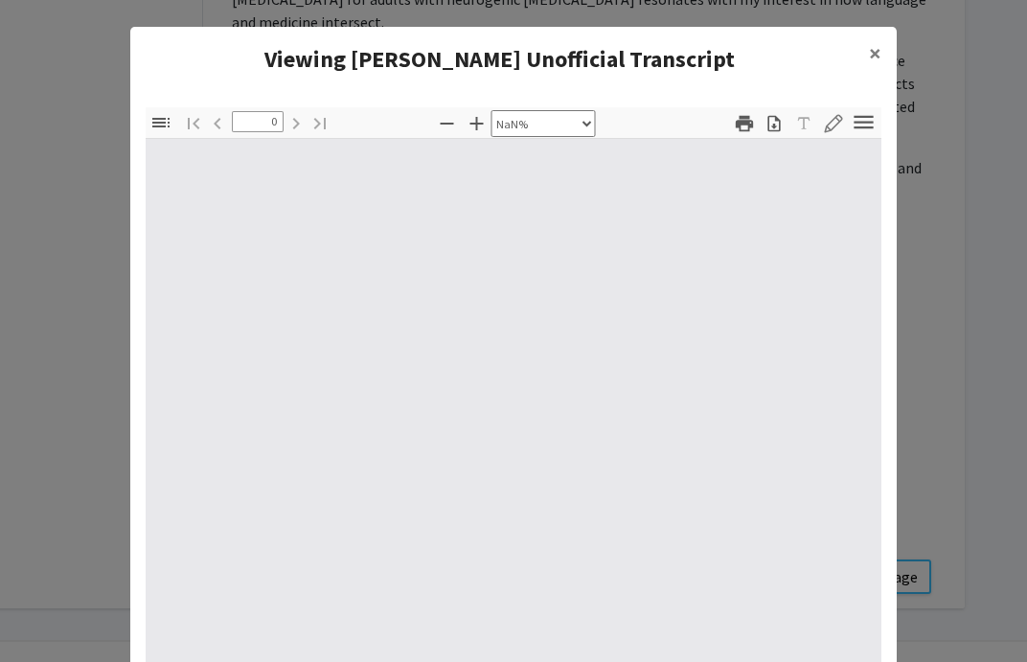
type input "1"
select select "auto"
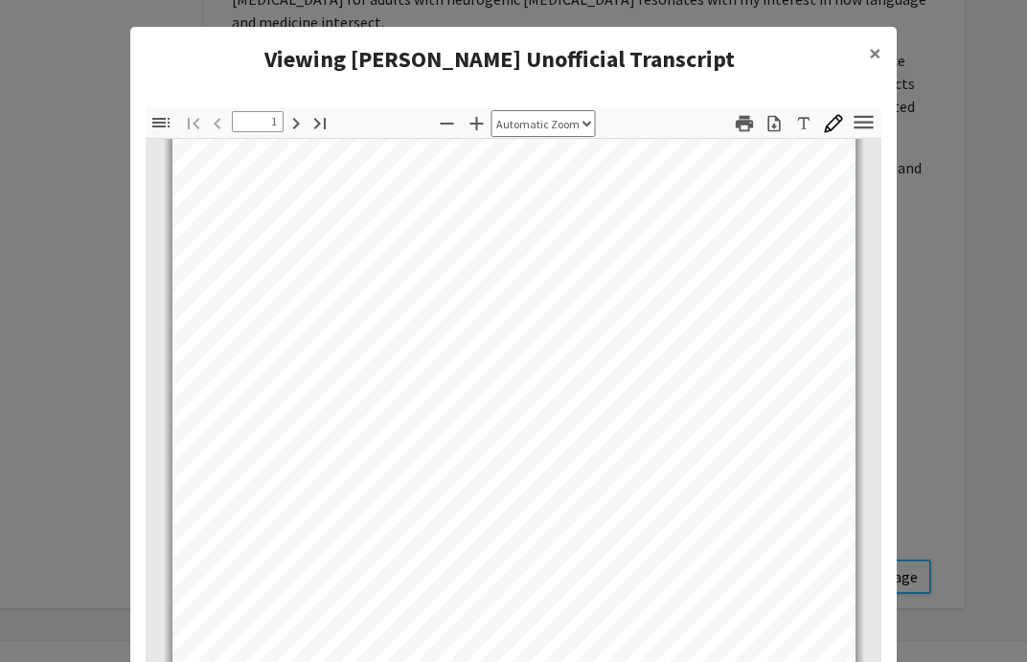
scroll to position [65, 0]
click at [910, 435] on modal-container "Viewing McMahon Unofficial Transcript × Thumbnails Document Outline Attachments…" at bounding box center [513, 331] width 1027 height 662
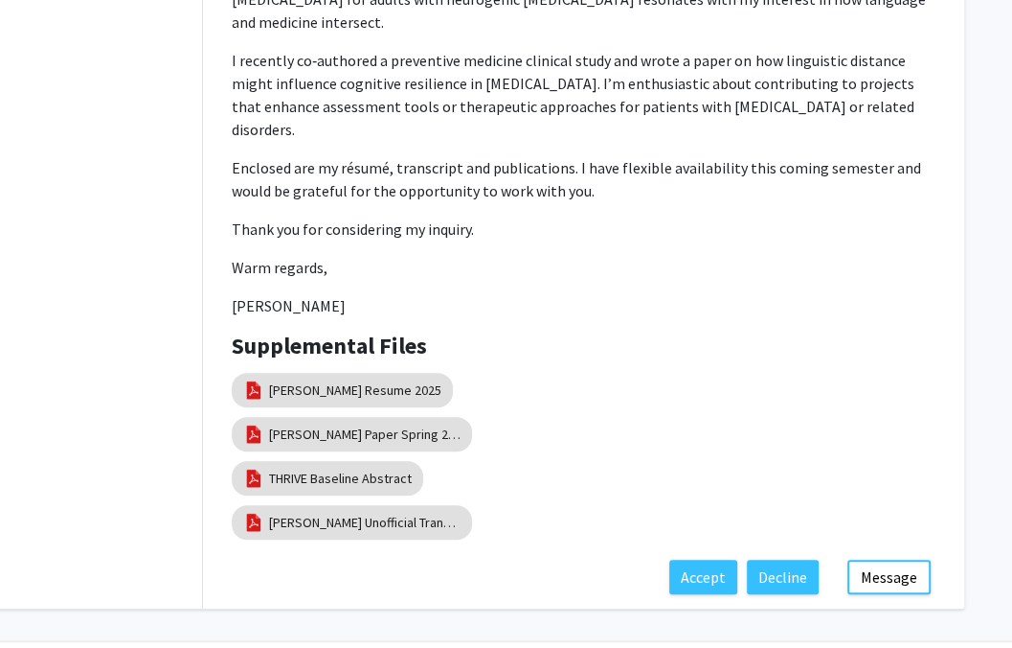
click at [80, 400] on div "Adrián McMahon Aug 11, 2025" at bounding box center [71, 115] width 262 height 987
click at [274, 380] on link "McMahon Resume 2025" at bounding box center [355, 390] width 172 height 20
select select "custom"
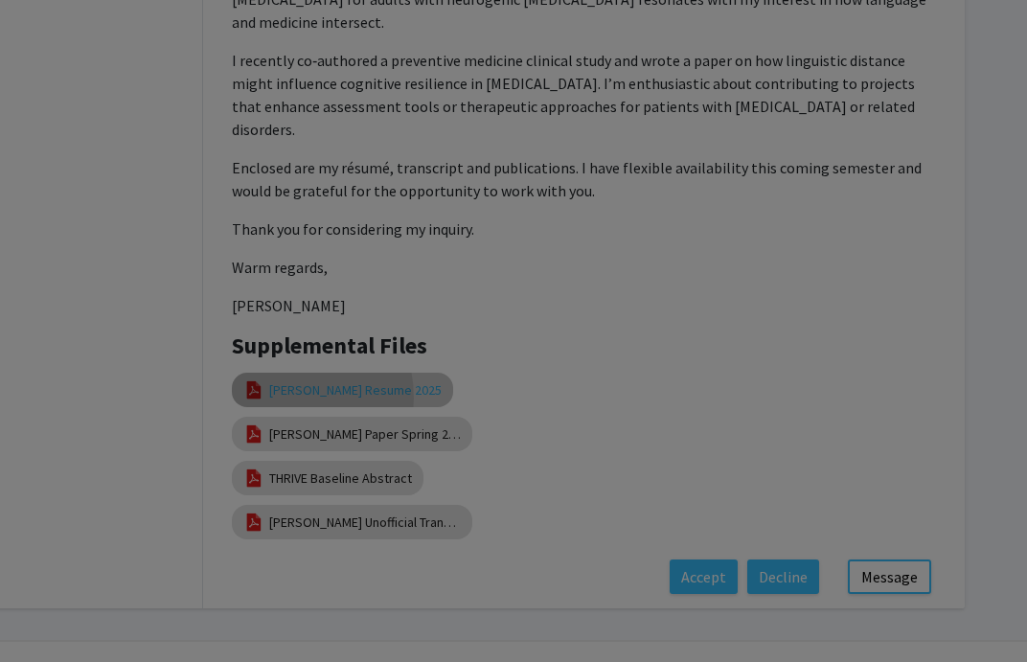
type input "1"
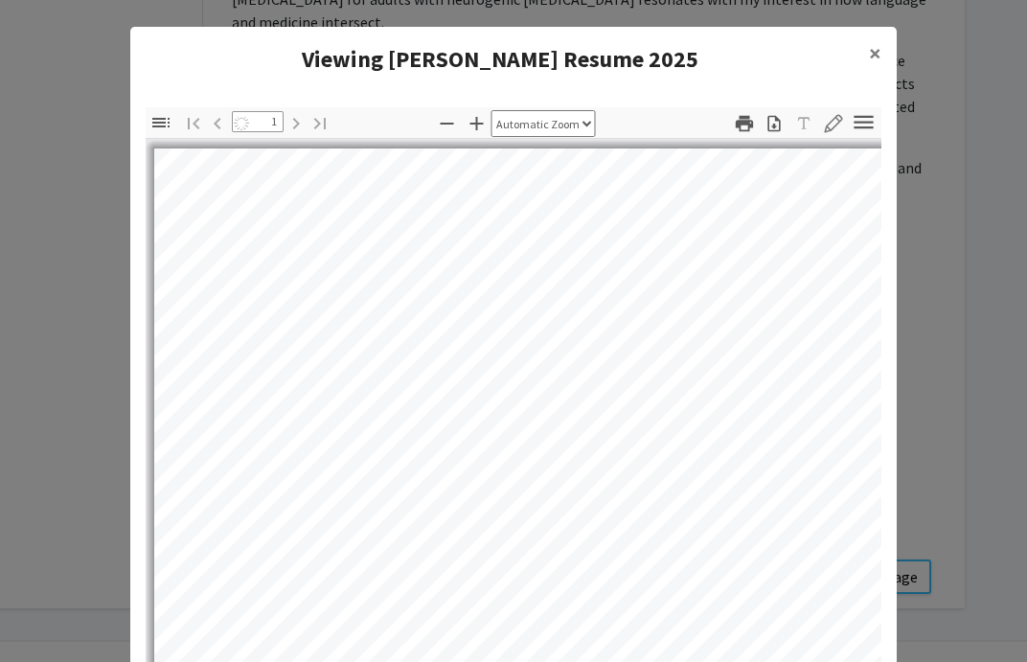
select select "auto"
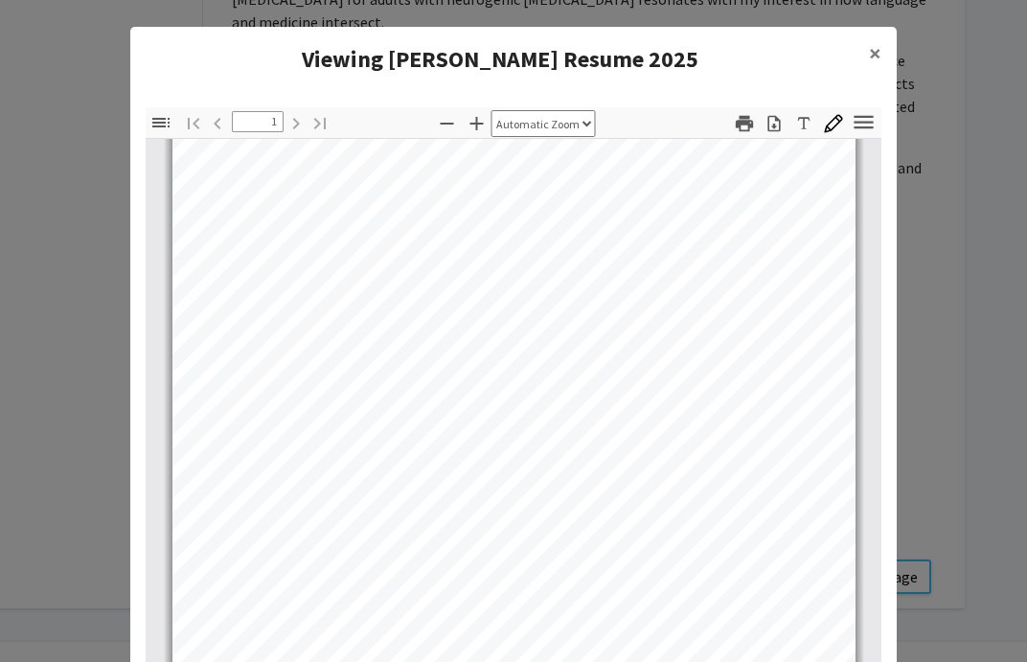
scroll to position [358, 0]
click at [52, 298] on modal-container "Viewing McMahon Resume 2025 × Thumbnails Document Outline Attachments Layers Cu…" at bounding box center [513, 331] width 1027 height 662
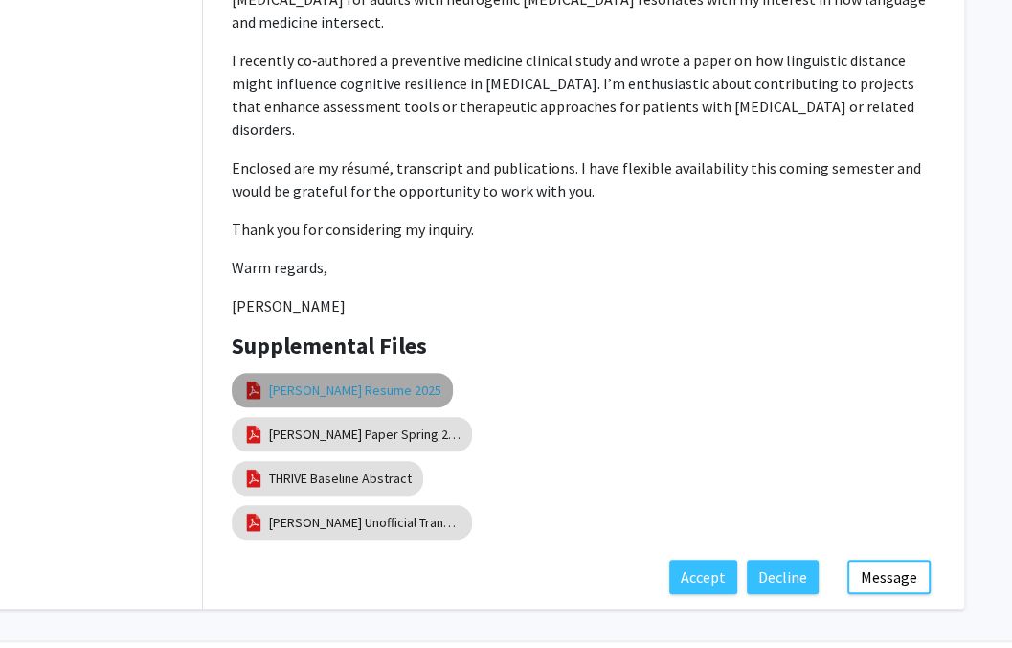
click at [368, 380] on link "McMahon Resume 2025" at bounding box center [355, 390] width 172 height 20
select select "custom"
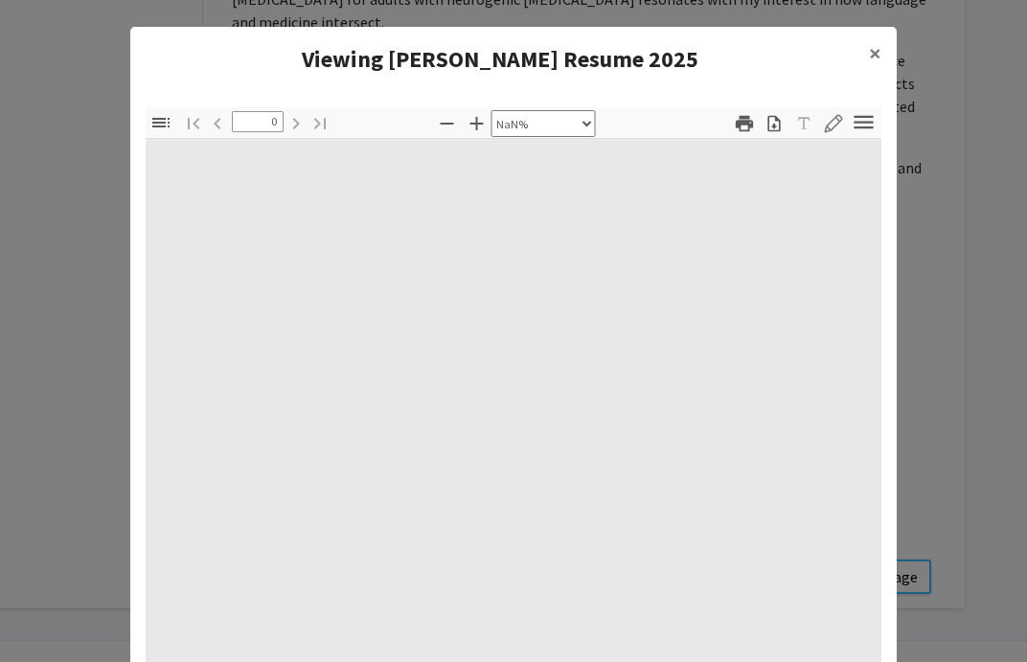
type input "1"
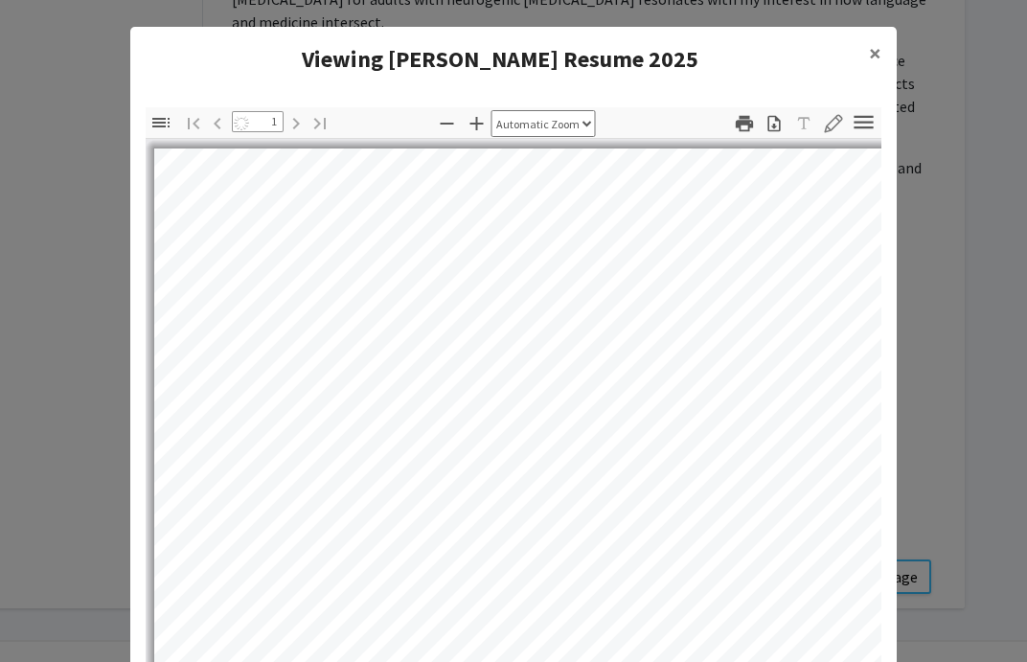
select select "auto"
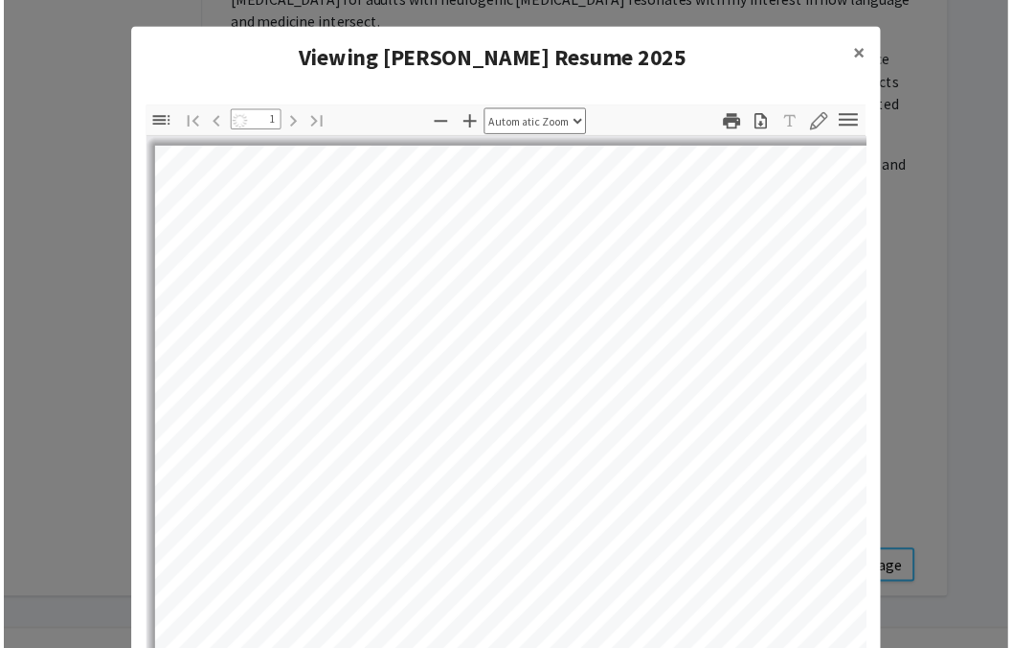
scroll to position [0, 0]
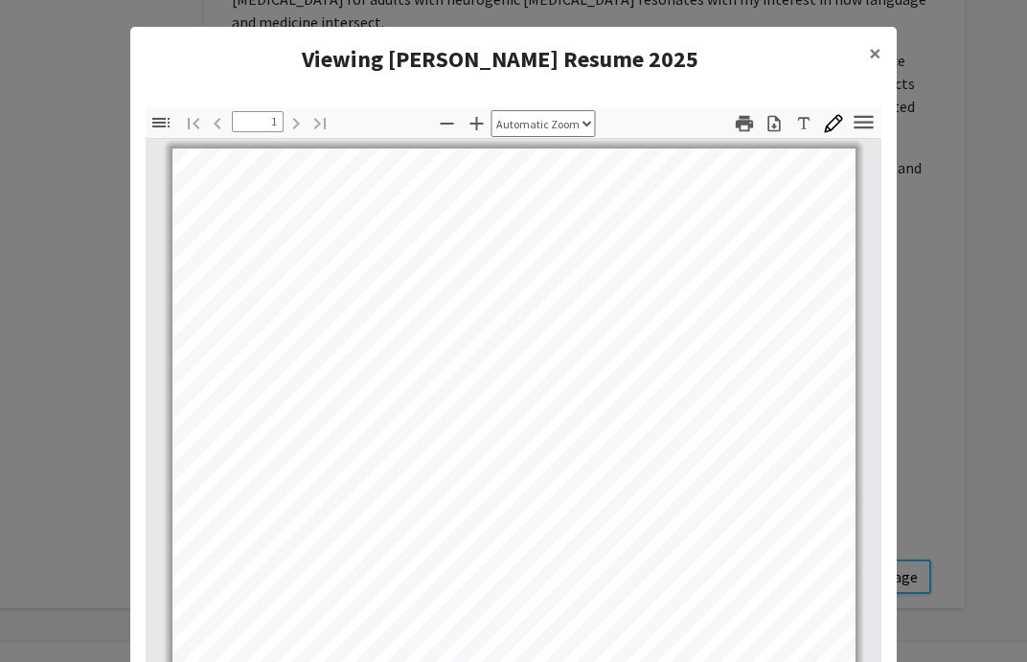
click at [916, 304] on modal-container "Viewing McMahon Resume 2025 × Thumbnails Document Outline Attachments Layers Cu…" at bounding box center [513, 331] width 1027 height 662
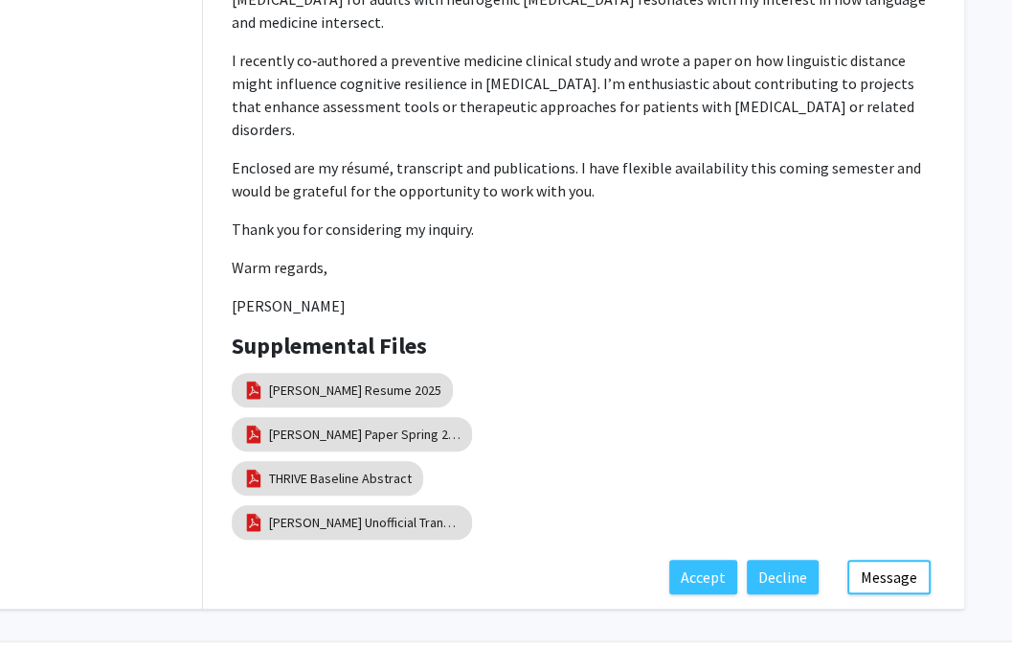
click at [75, 313] on div "Adrián McMahon Aug 11, 2025" at bounding box center [71, 115] width 262 height 987
